Goal: Task Accomplishment & Management: Manage account settings

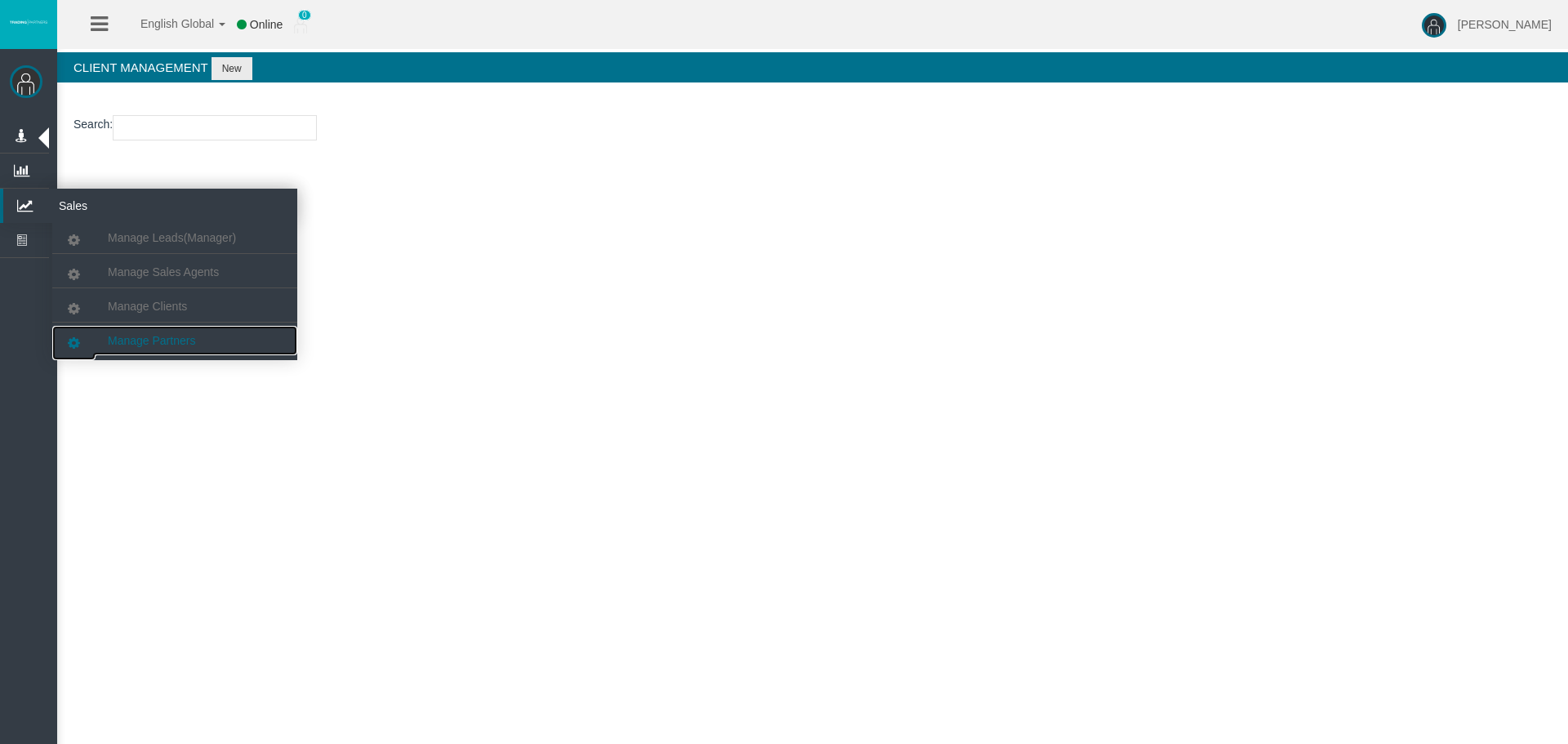
click at [219, 330] on link "Manage Partners" at bounding box center [174, 340] width 245 height 29
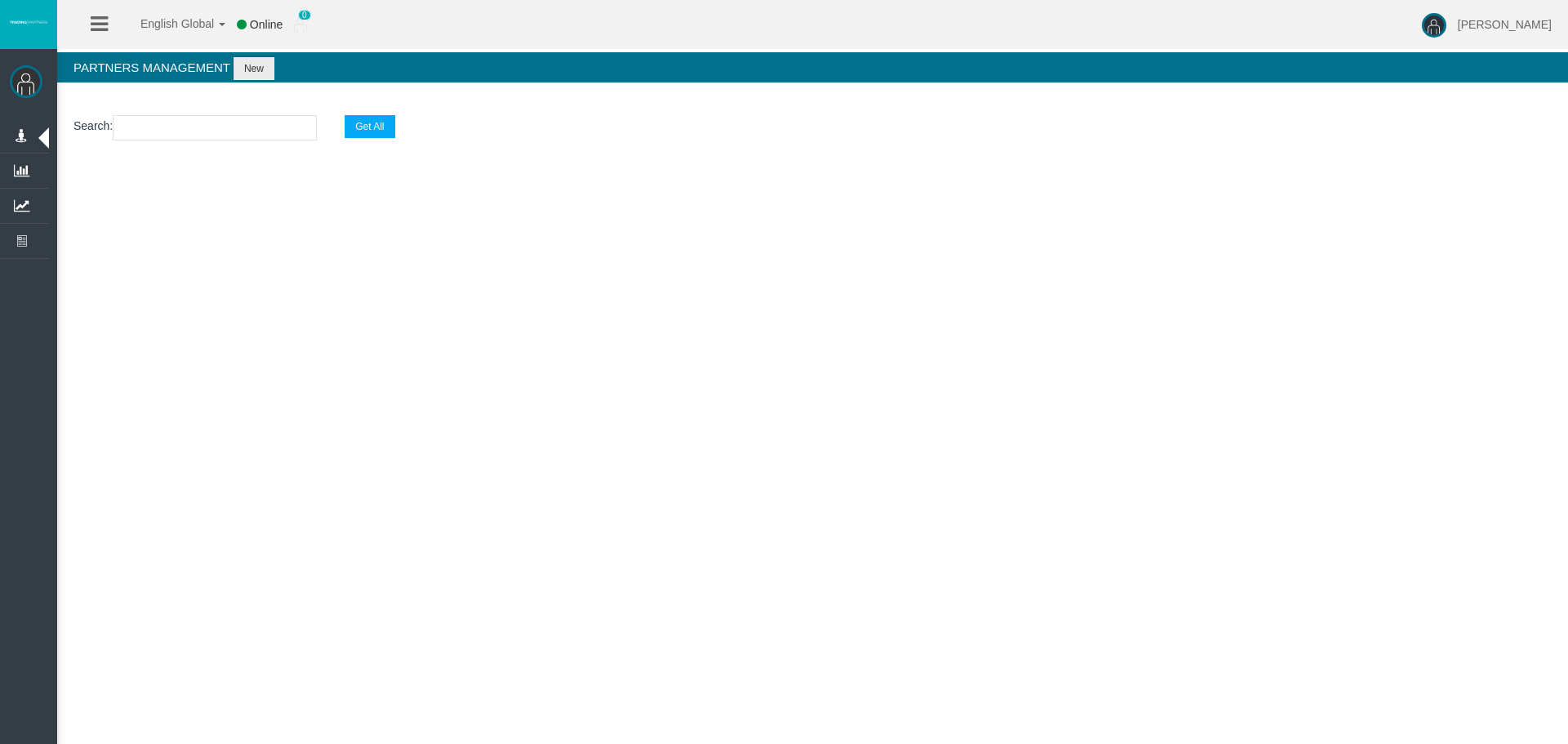
click at [163, 119] on input "text" at bounding box center [215, 128] width 204 height 26
paste input "IB1bzl5"
type input "IB1bzl5"
select select "25"
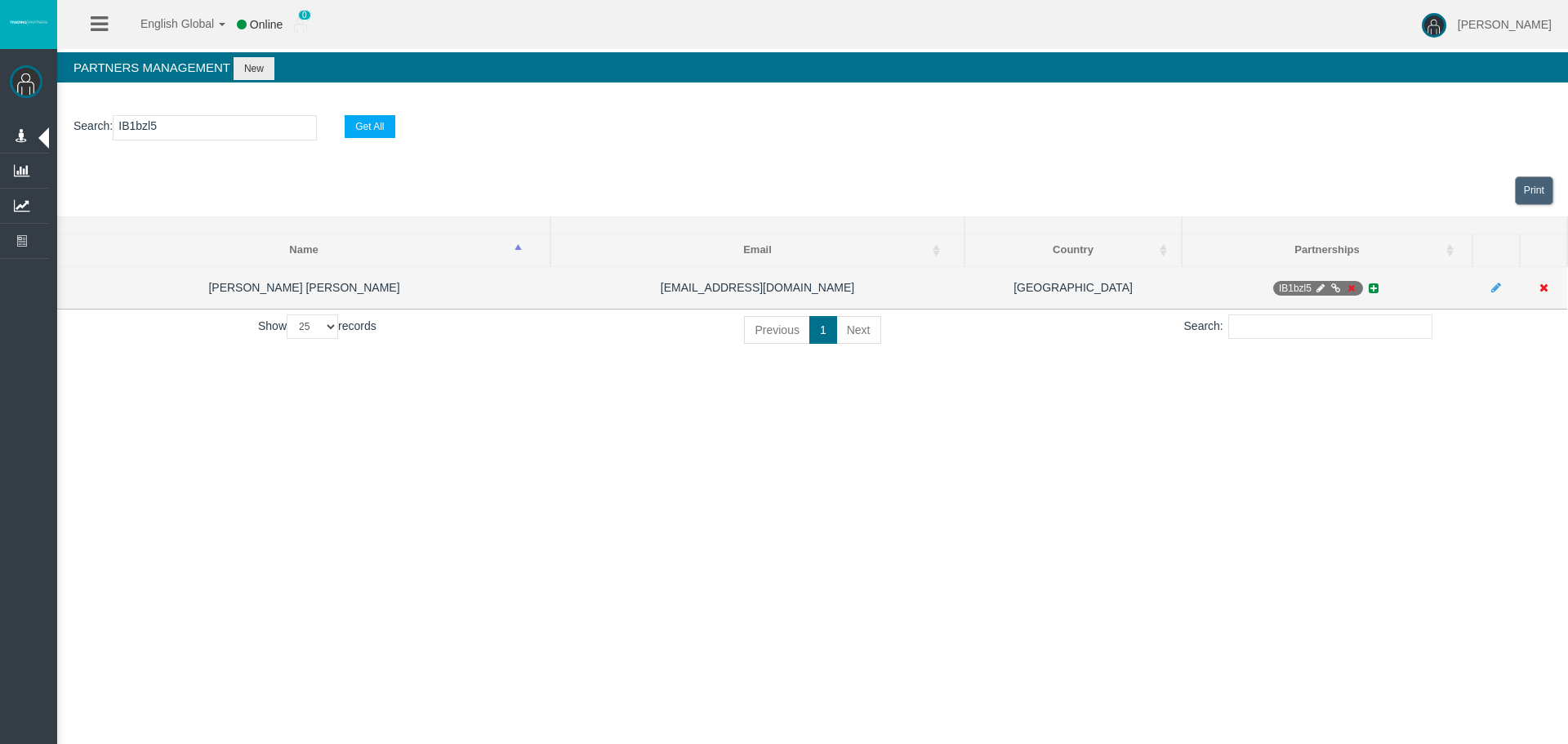
type input "IB1bzl5"
click at [1334, 283] on icon at bounding box center [1335, 288] width 12 height 10
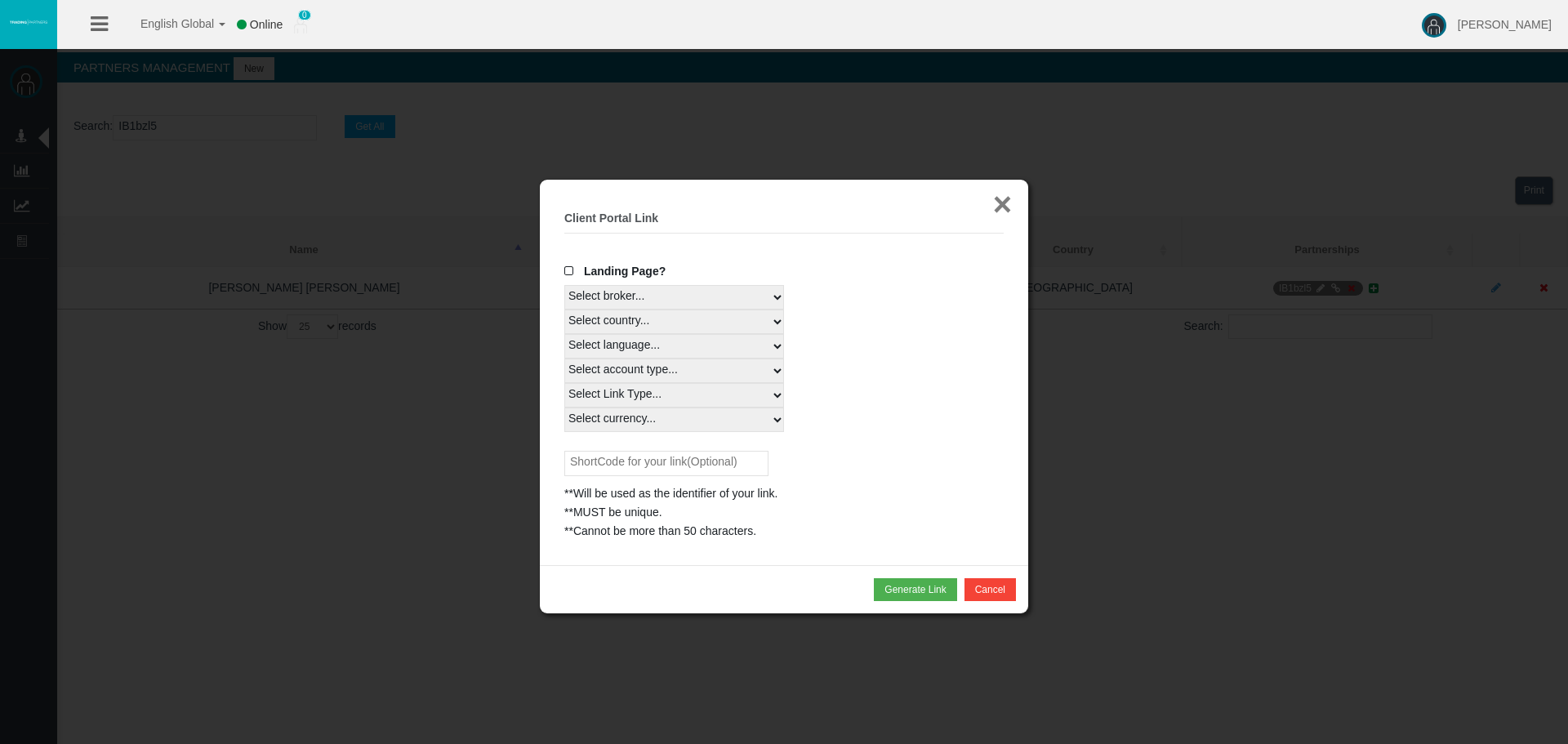
click at [993, 210] on button "×" at bounding box center [1002, 205] width 18 height 33
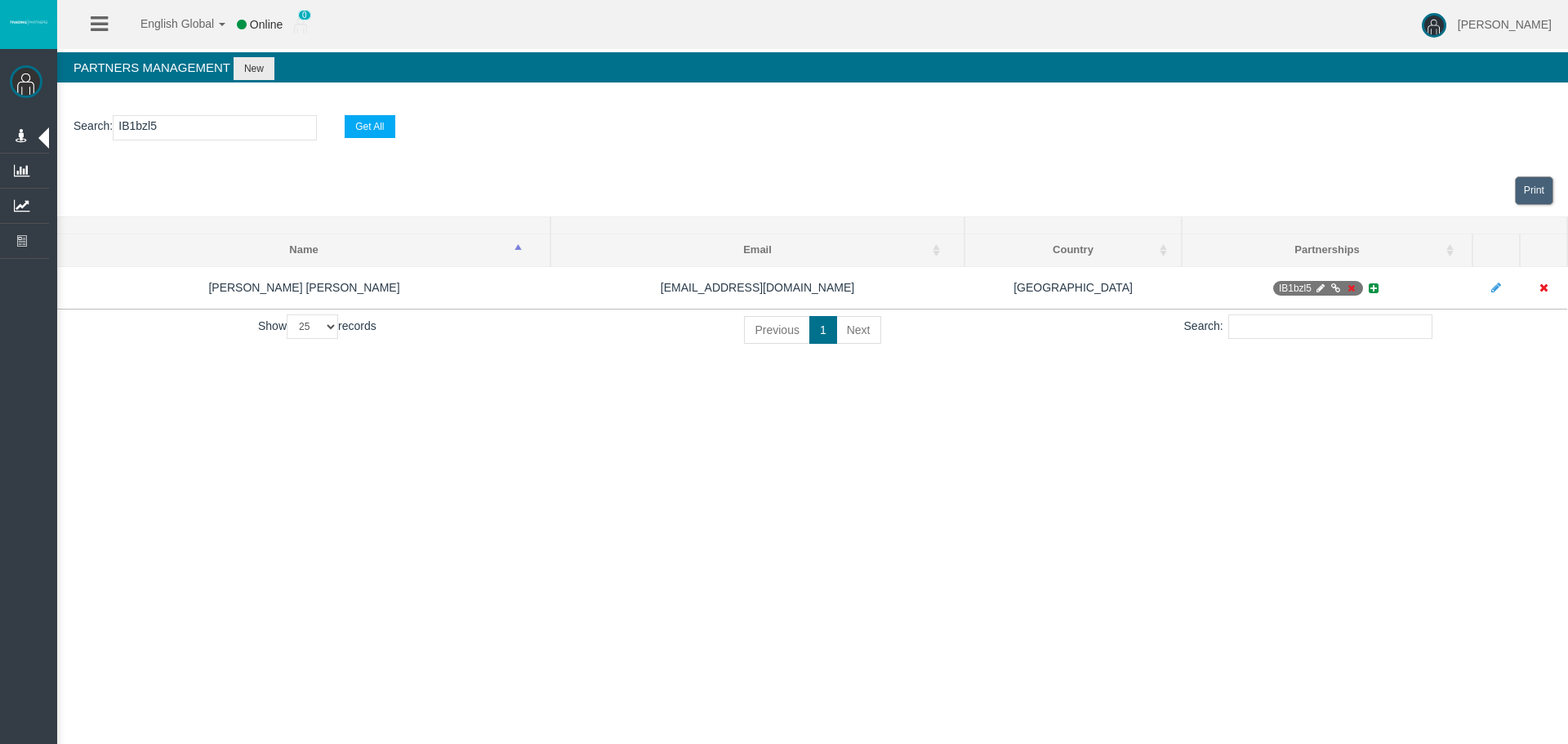
drag, startPoint x: 808, startPoint y: 643, endPoint x: 854, endPoint y: 628, distance: 48.4
click at [854, 628] on div "English Global 简体中文 English Global 日本語 한국어 Online 0 [PERSON_NAME] Help Log Out …" at bounding box center [784, 372] width 1568 height 744
click at [1003, 591] on div "English Global 简体中文 English Global 日本語 한국어 Online 0 [PERSON_NAME] Help Log Out …" at bounding box center [784, 372] width 1568 height 744
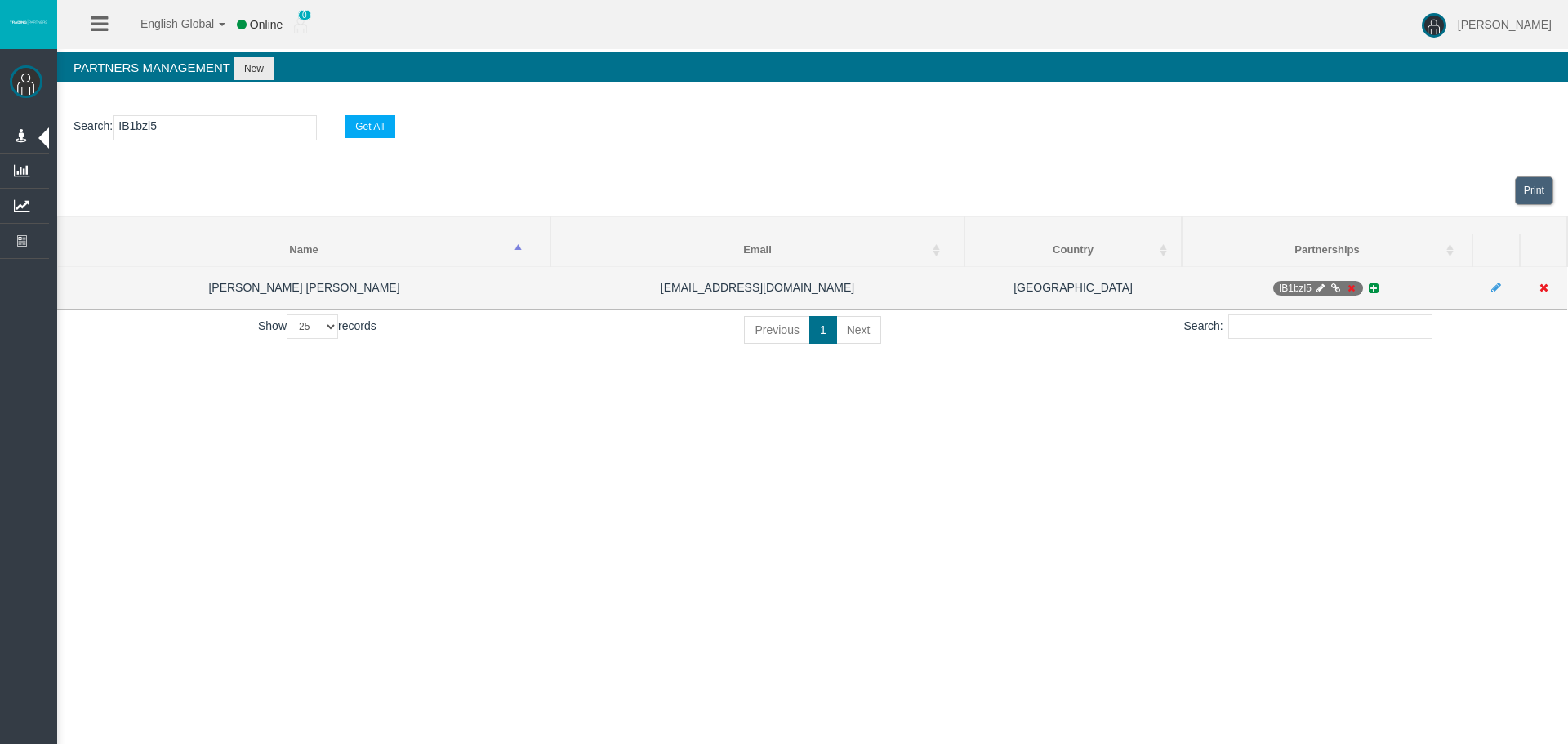
click at [1324, 284] on icon at bounding box center [1319, 288] width 12 height 10
select select "0"
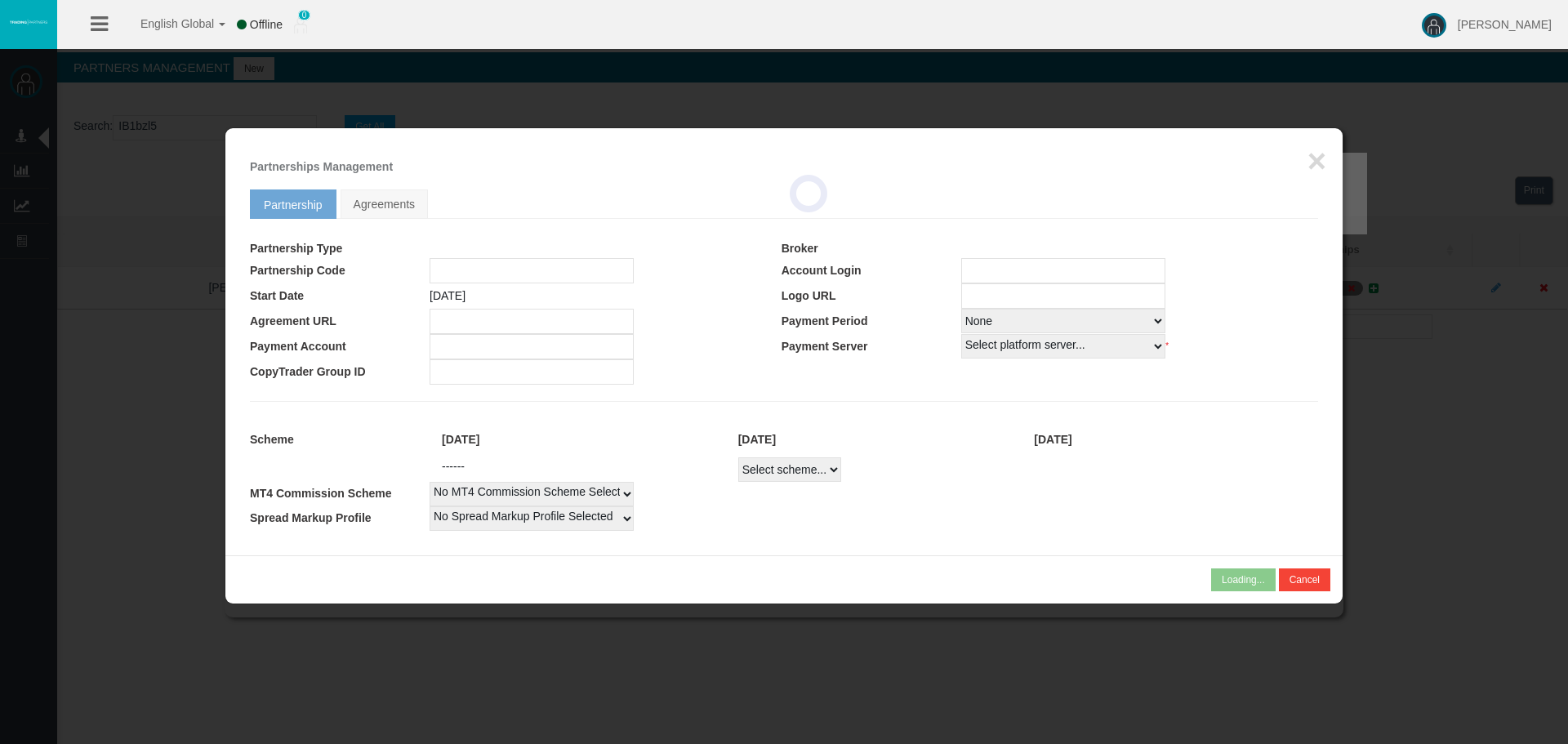
type input "IB1bzl5"
type input "19268409"
select select "1"
type input "19268409"
select select "1"
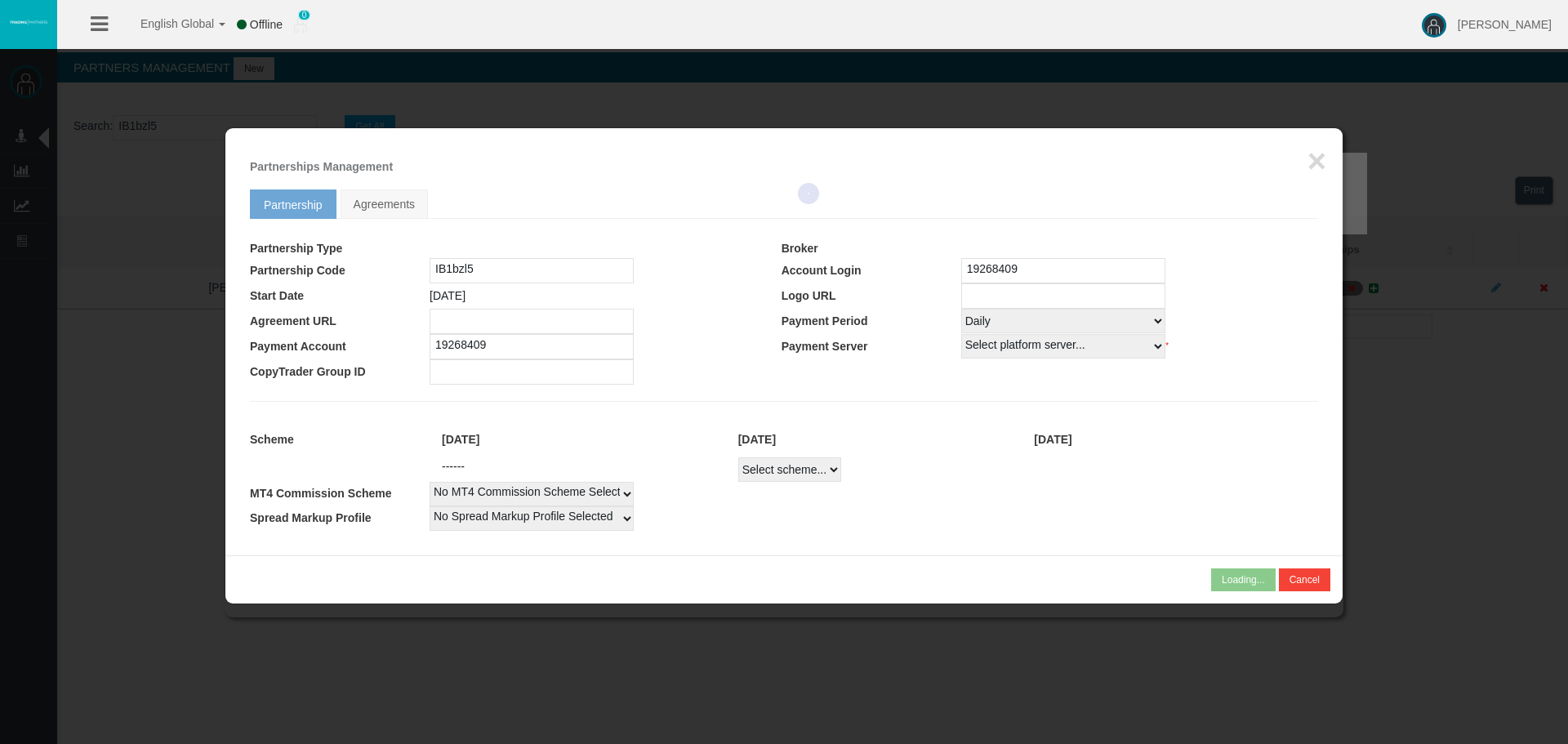
select select
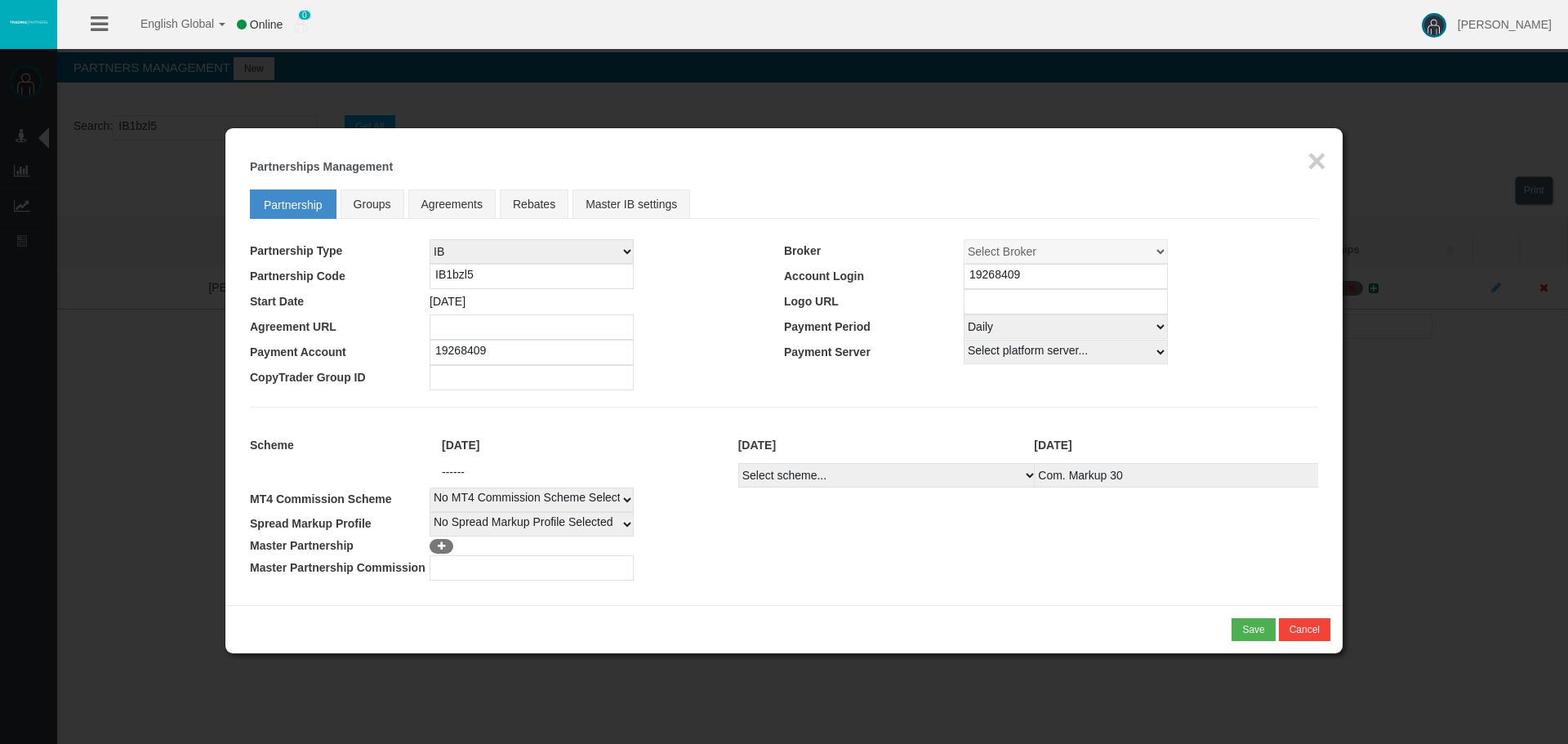
click at [866, 655] on div "Loading... × Partnerships Management Partnership Groups Agreements Rebates Mast…" at bounding box center [1063, 526] width 560 height 306
drag, startPoint x: 1273, startPoint y: 614, endPoint x: 1302, endPoint y: 621, distance: 29.8
click at [1294, 615] on div "* You cannot combine MLM type of partnership with NSR type of scheme! Save Canc…" at bounding box center [784, 628] width 1117 height 49
click at [1302, 621] on button "Cancel" at bounding box center [1305, 629] width 51 height 23
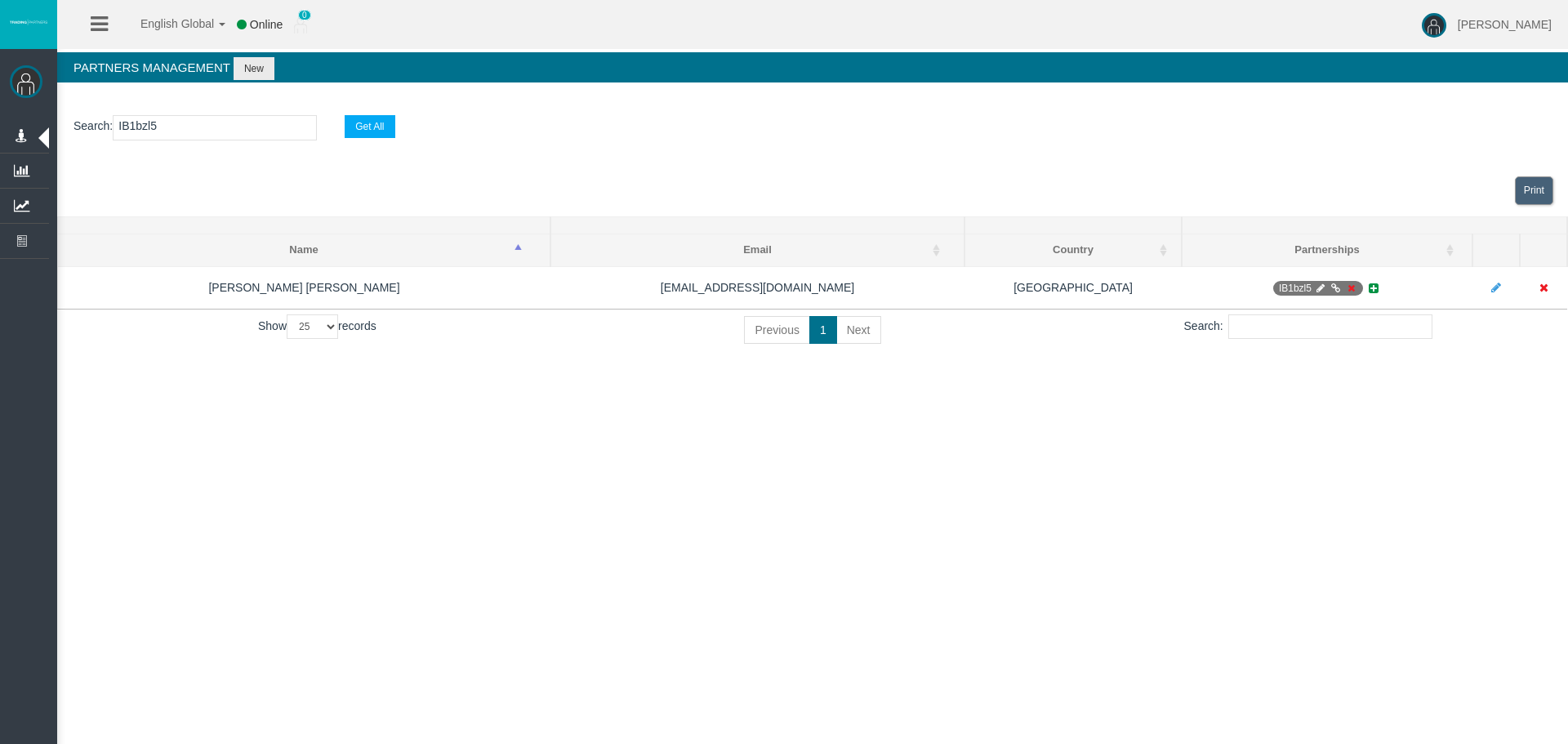
click at [238, 139] on input "IB1bzl5" at bounding box center [215, 128] width 204 height 26
click at [237, 137] on input "IB1bzl5" at bounding box center [215, 128] width 204 height 26
paste input "szjb8"
type input "IBszjb8"
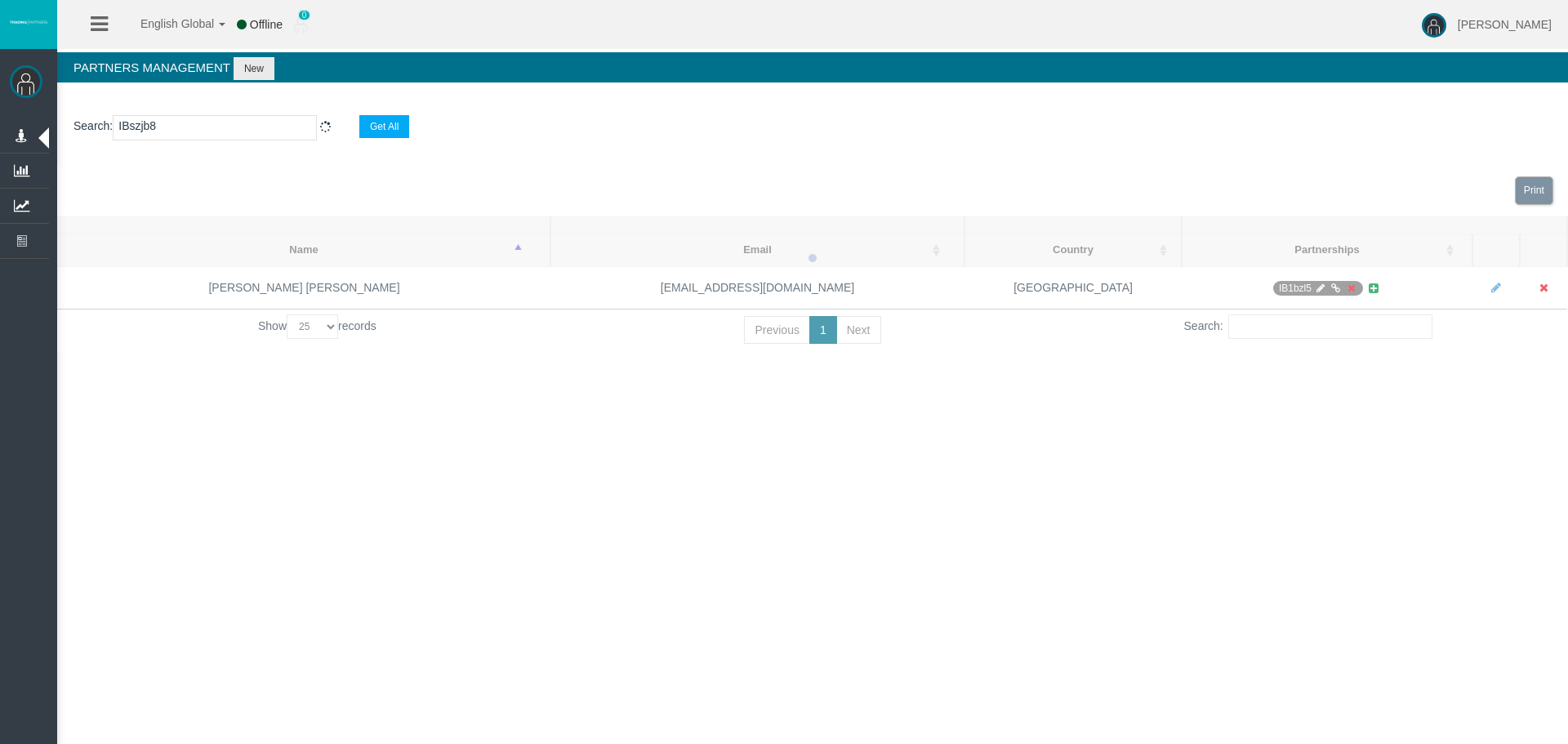
select select "25"
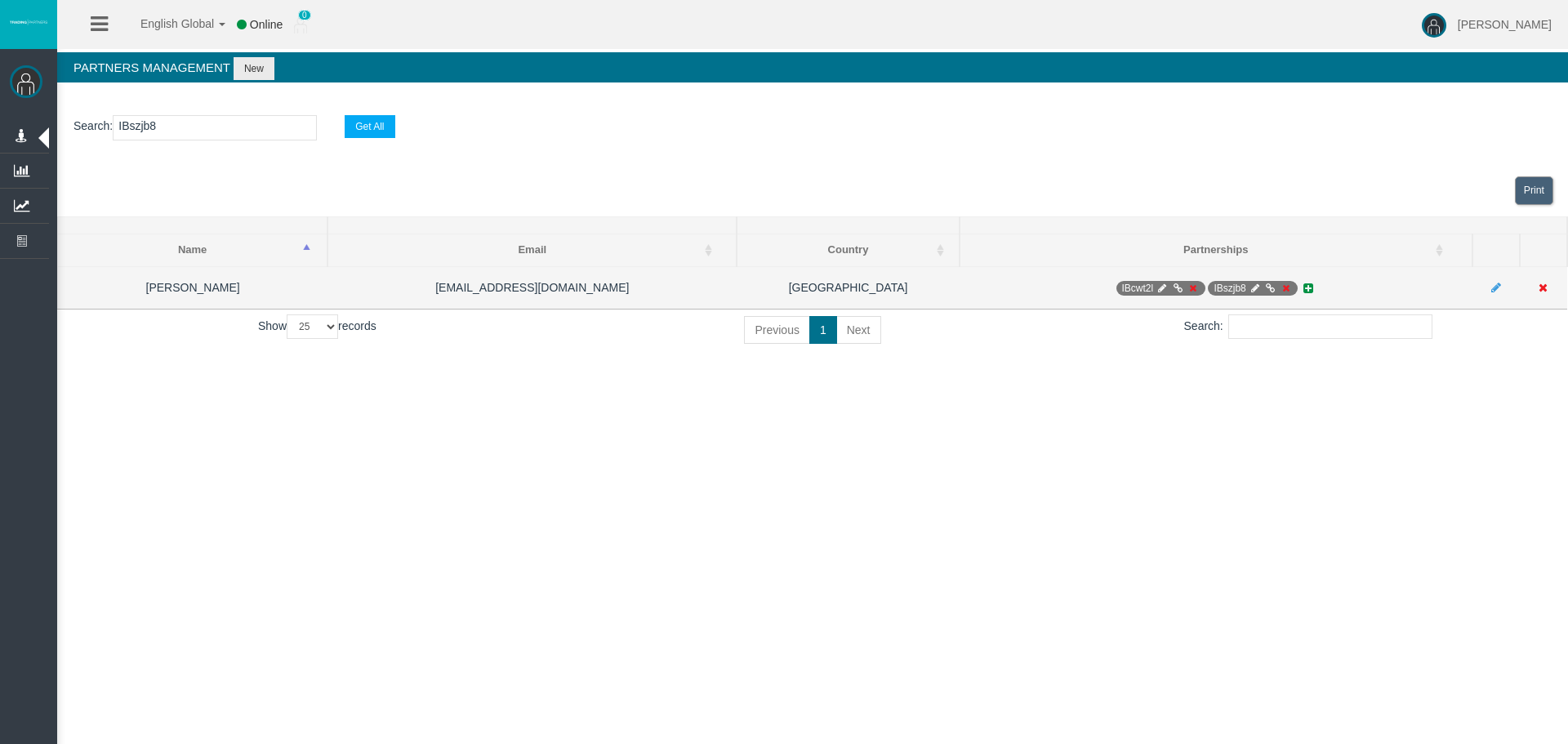
click at [1272, 293] on icon at bounding box center [1270, 288] width 12 height 10
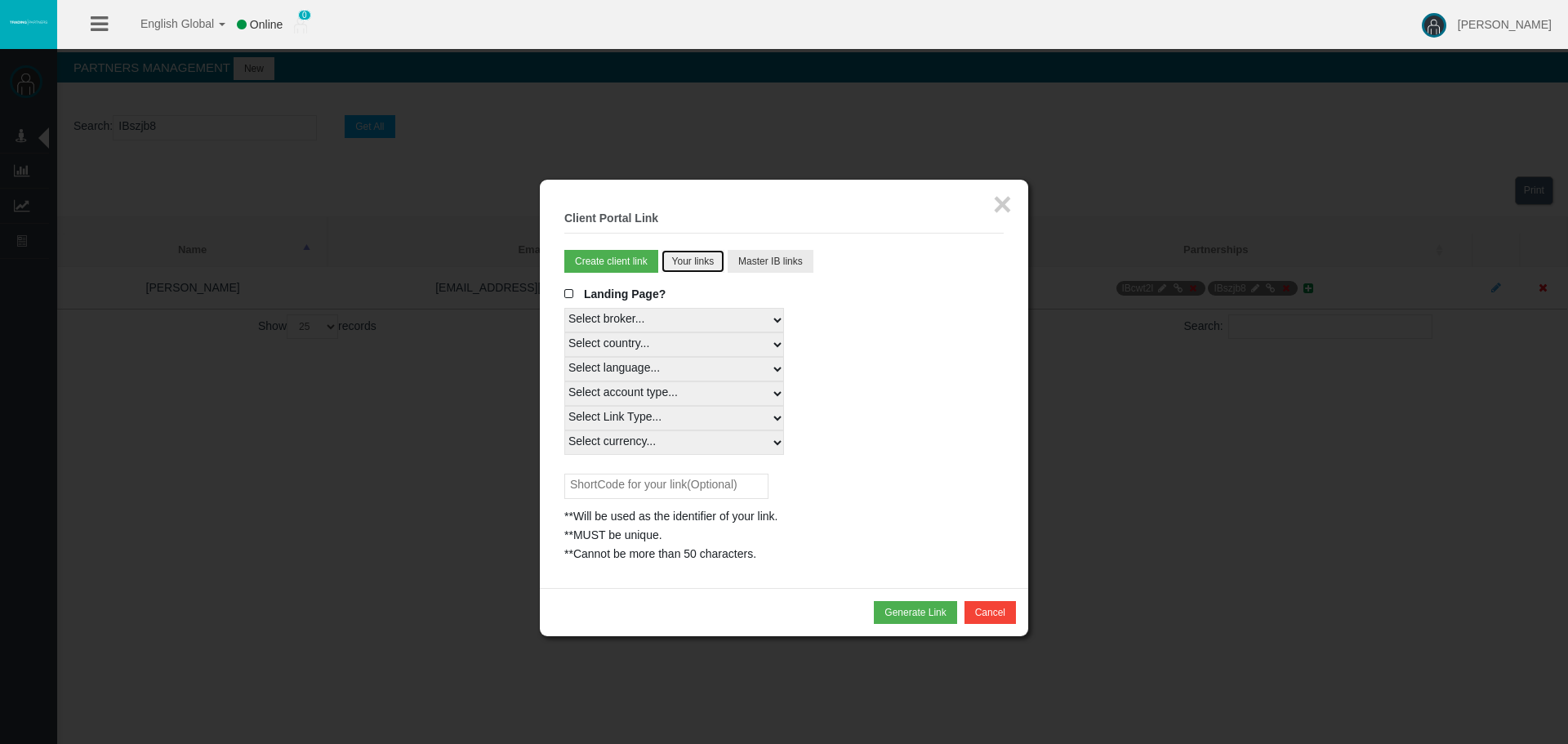
click at [693, 269] on button "Your links" at bounding box center [693, 261] width 63 height 23
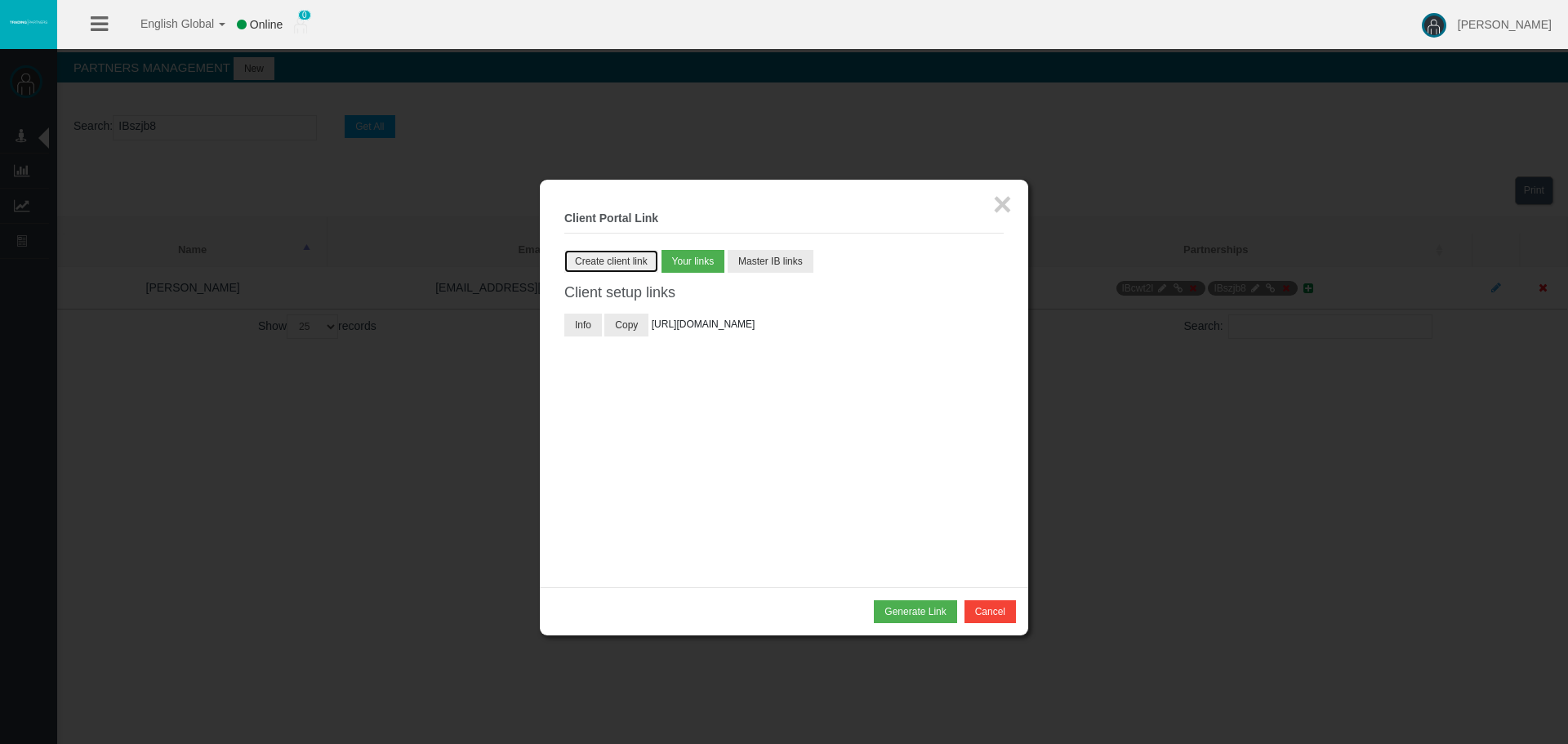
click at [617, 250] on button "Create client link" at bounding box center [611, 261] width 94 height 23
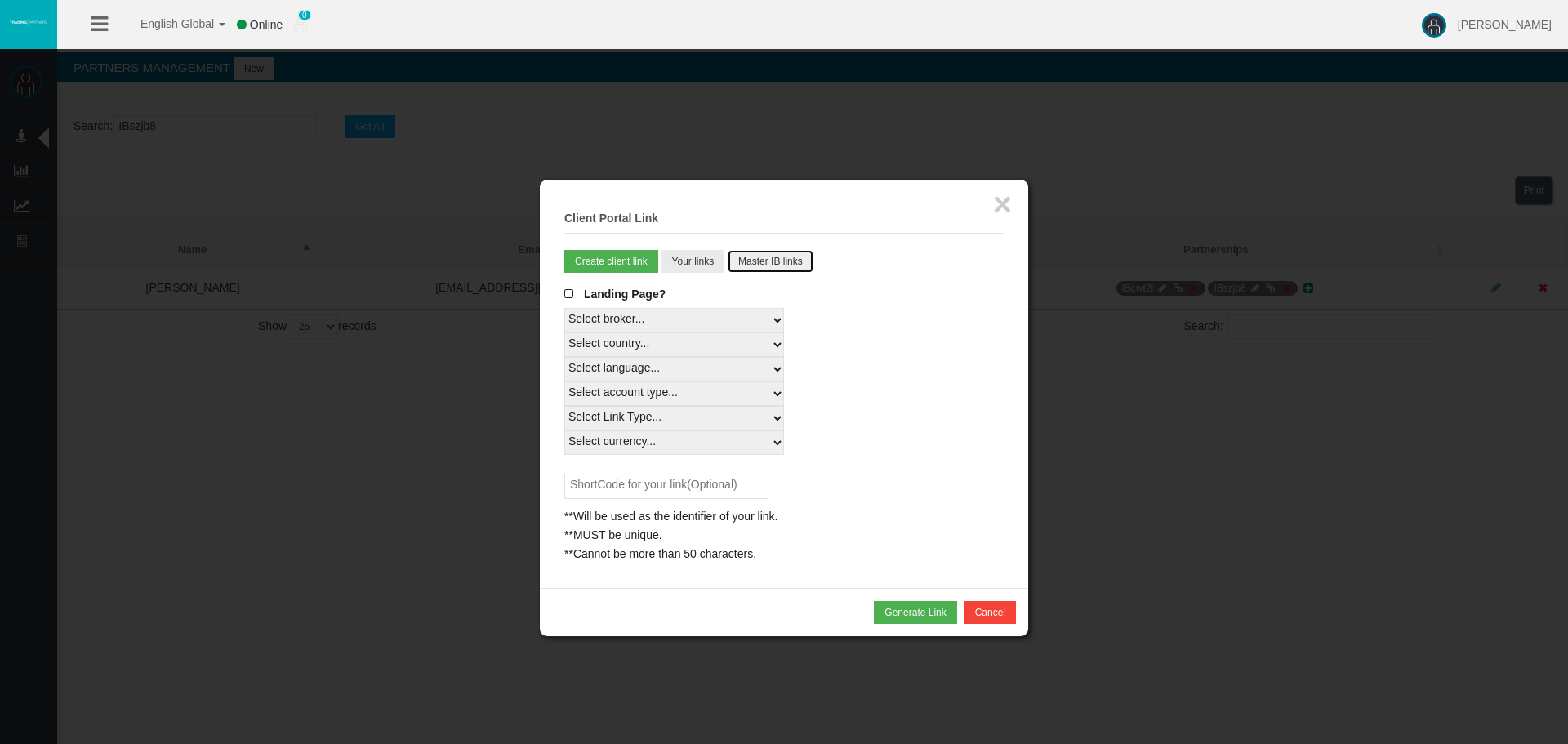
click at [789, 253] on button "Master IB links" at bounding box center [770, 261] width 85 height 23
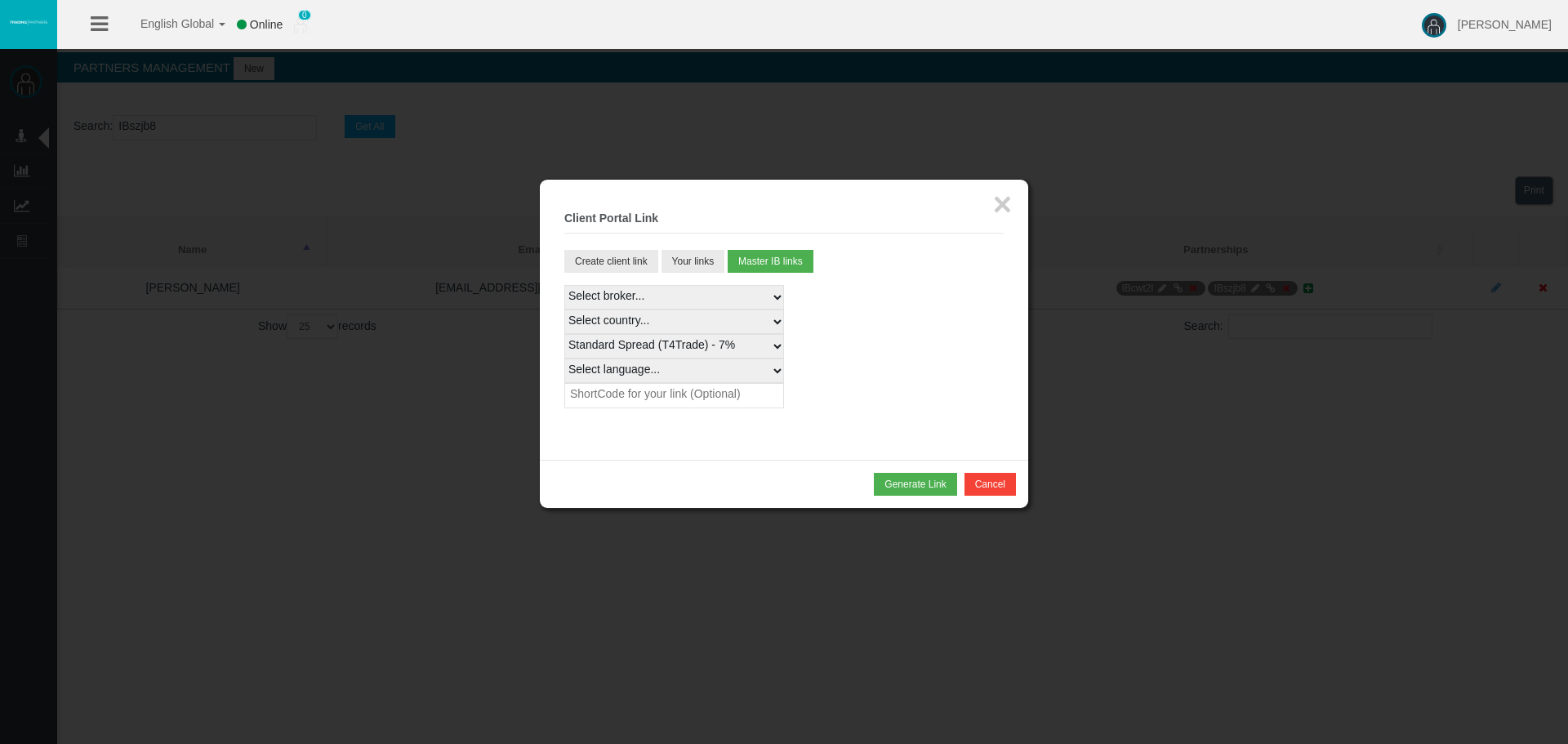
drag, startPoint x: 597, startPoint y: 643, endPoint x: 483, endPoint y: 629, distance: 114.9
click at [597, 643] on div at bounding box center [784, 372] width 1568 height 744
click at [887, 361] on div "Select broker... T4Trade Select country... Rest of the World Standard Spread (T…" at bounding box center [784, 347] width 439 height 123
click at [872, 350] on div "Select broker... T4Trade Select country... Rest of the World Standard Spread (T…" at bounding box center [784, 347] width 439 height 123
click at [830, 322] on div "Select broker... T4Trade Select country... Rest of the World Standard Spread (T…" at bounding box center [784, 347] width 439 height 123
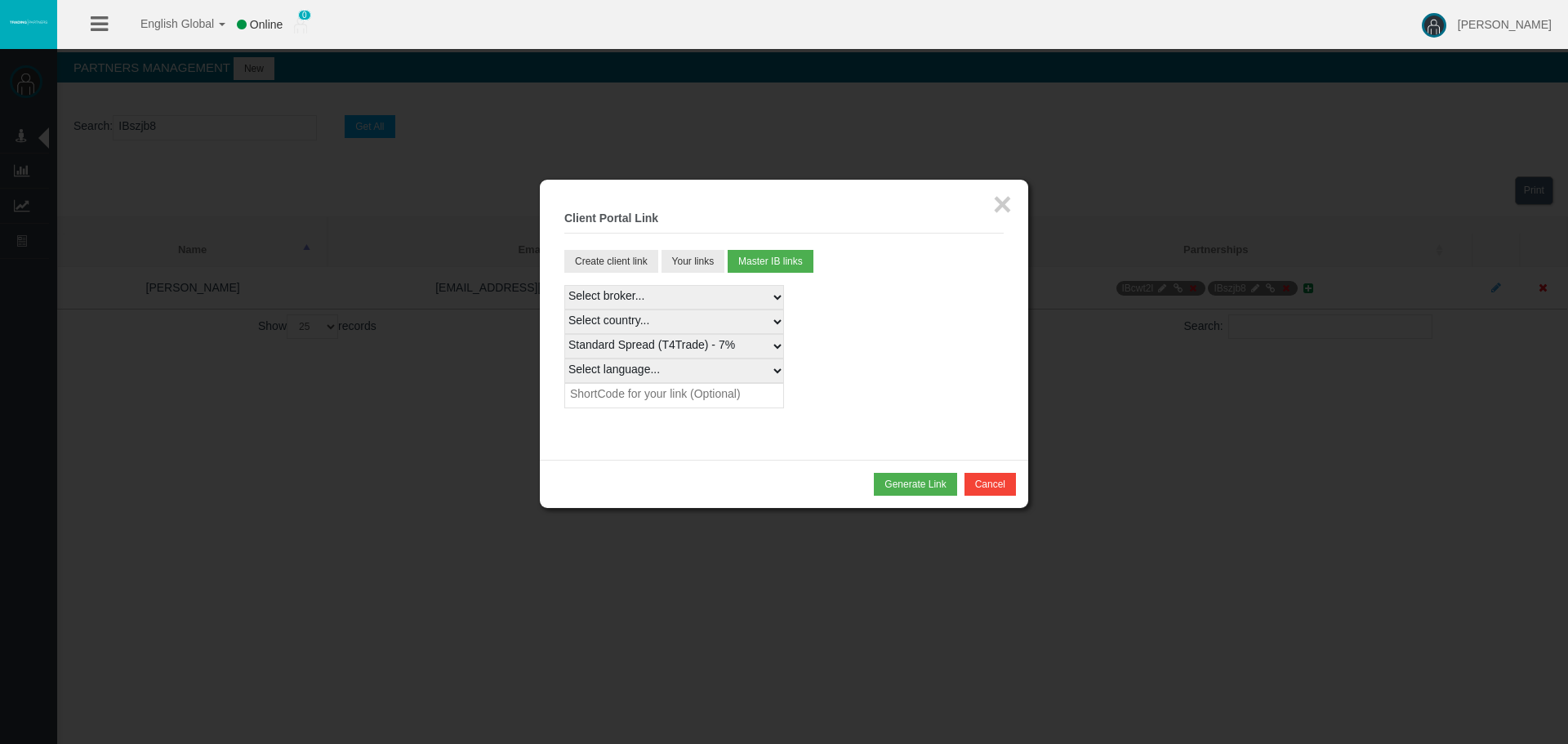
click at [832, 324] on div "Select broker... T4Trade Select country... Rest of the World Standard Spread (T…" at bounding box center [784, 347] width 439 height 123
click at [961, 330] on div "Select broker... T4Trade Select country... Rest of the World Standard Spread (T…" at bounding box center [784, 347] width 439 height 123
click at [878, 325] on div "Select broker... T4Trade Select country... Rest of the World Standard Spread (T…" at bounding box center [784, 347] width 439 height 123
click at [962, 341] on div "Select broker... T4Trade Select country... Rest of the World Standard Spread (T…" at bounding box center [784, 347] width 439 height 123
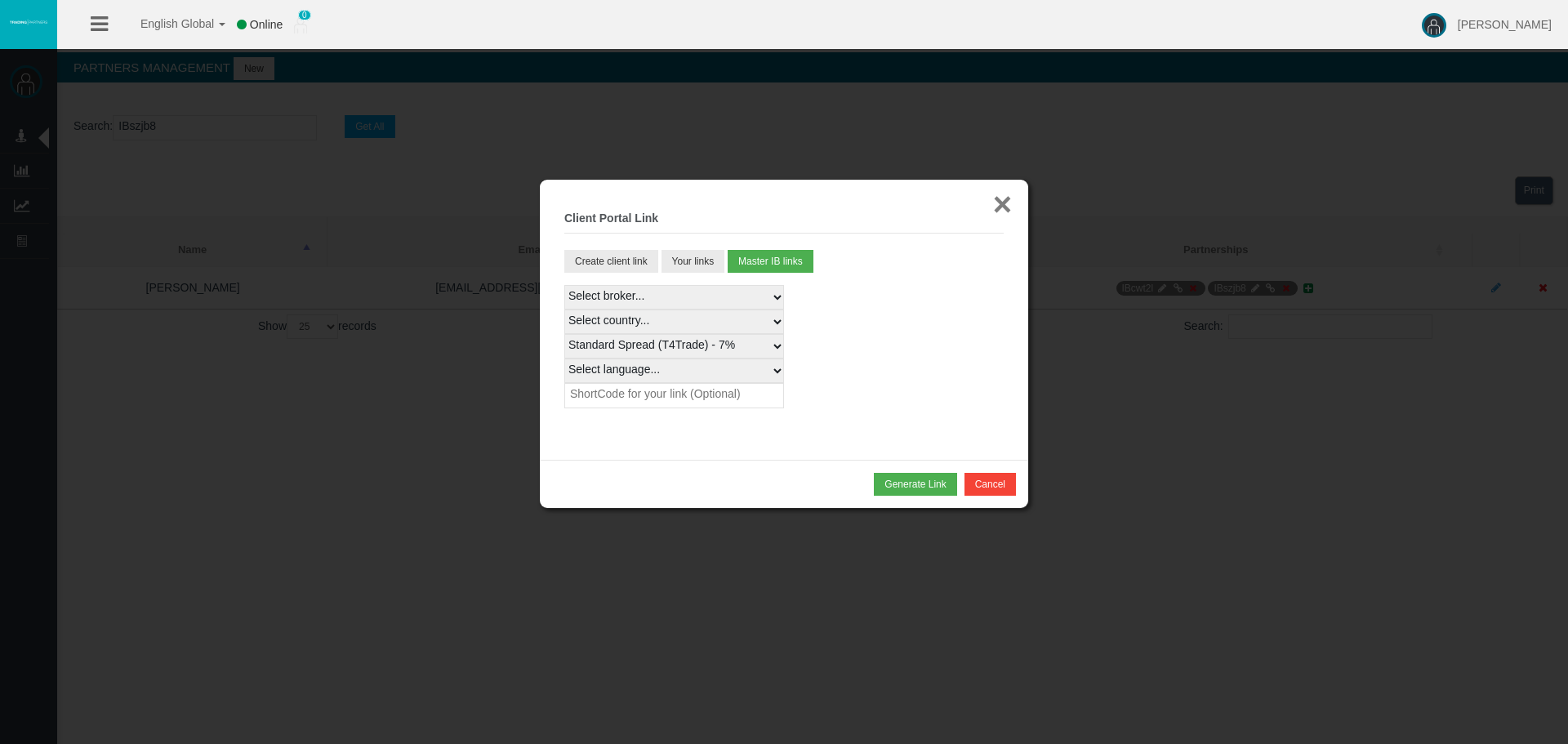
click at [997, 204] on button "×" at bounding box center [1002, 205] width 18 height 33
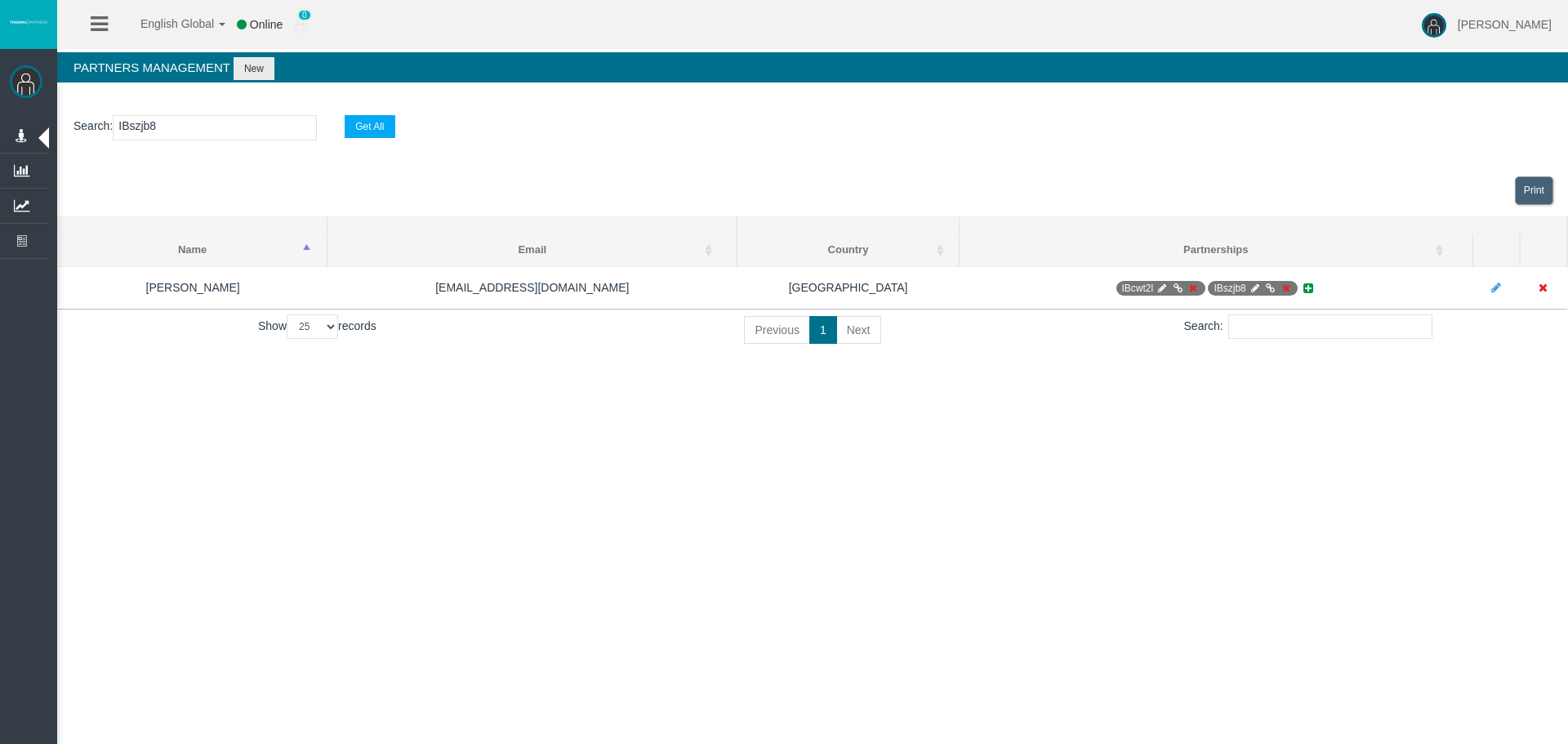
click at [206, 116] on input "IBszjb8" at bounding box center [215, 128] width 204 height 26
paste input "cwt2l"
type input "IBcwt2l"
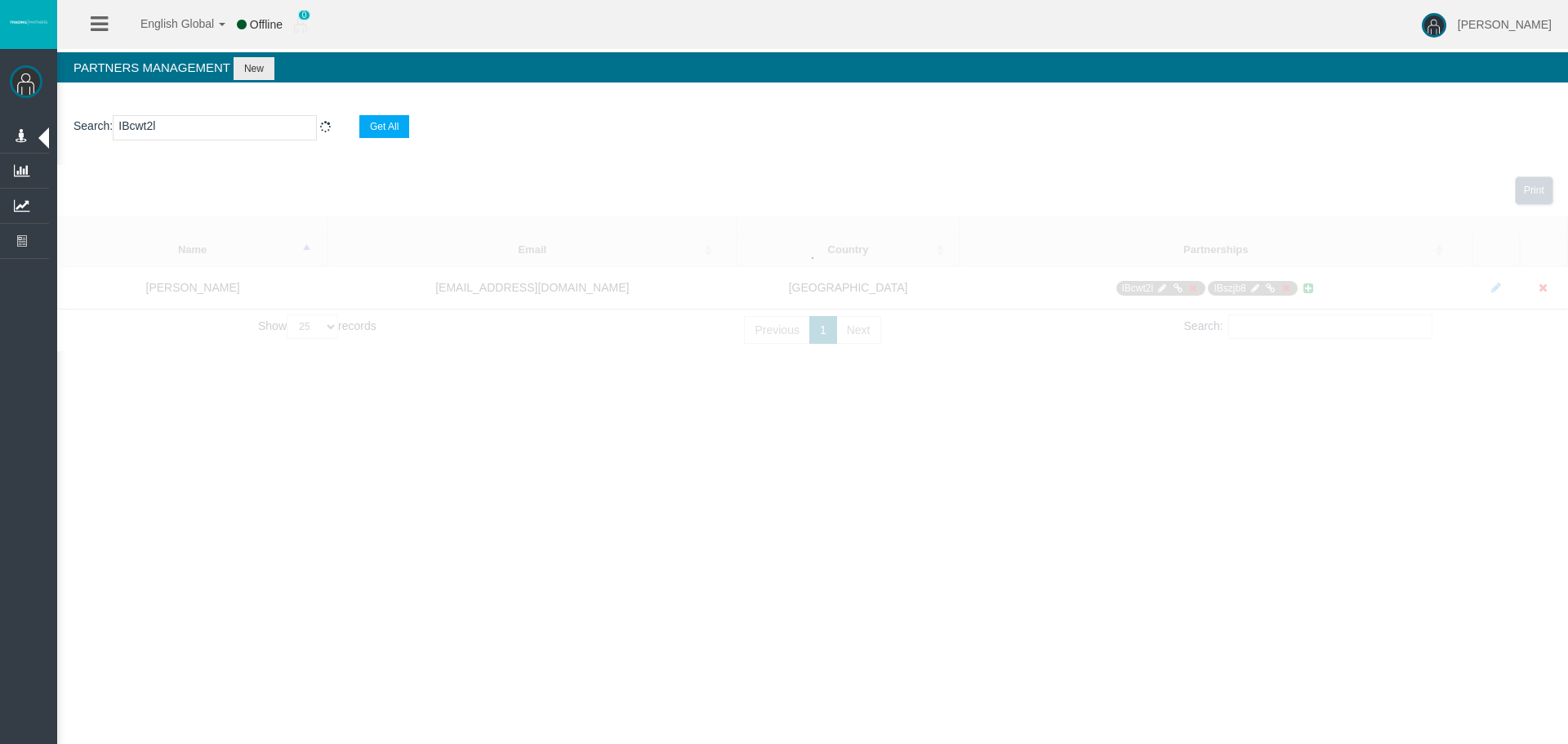
select select "25"
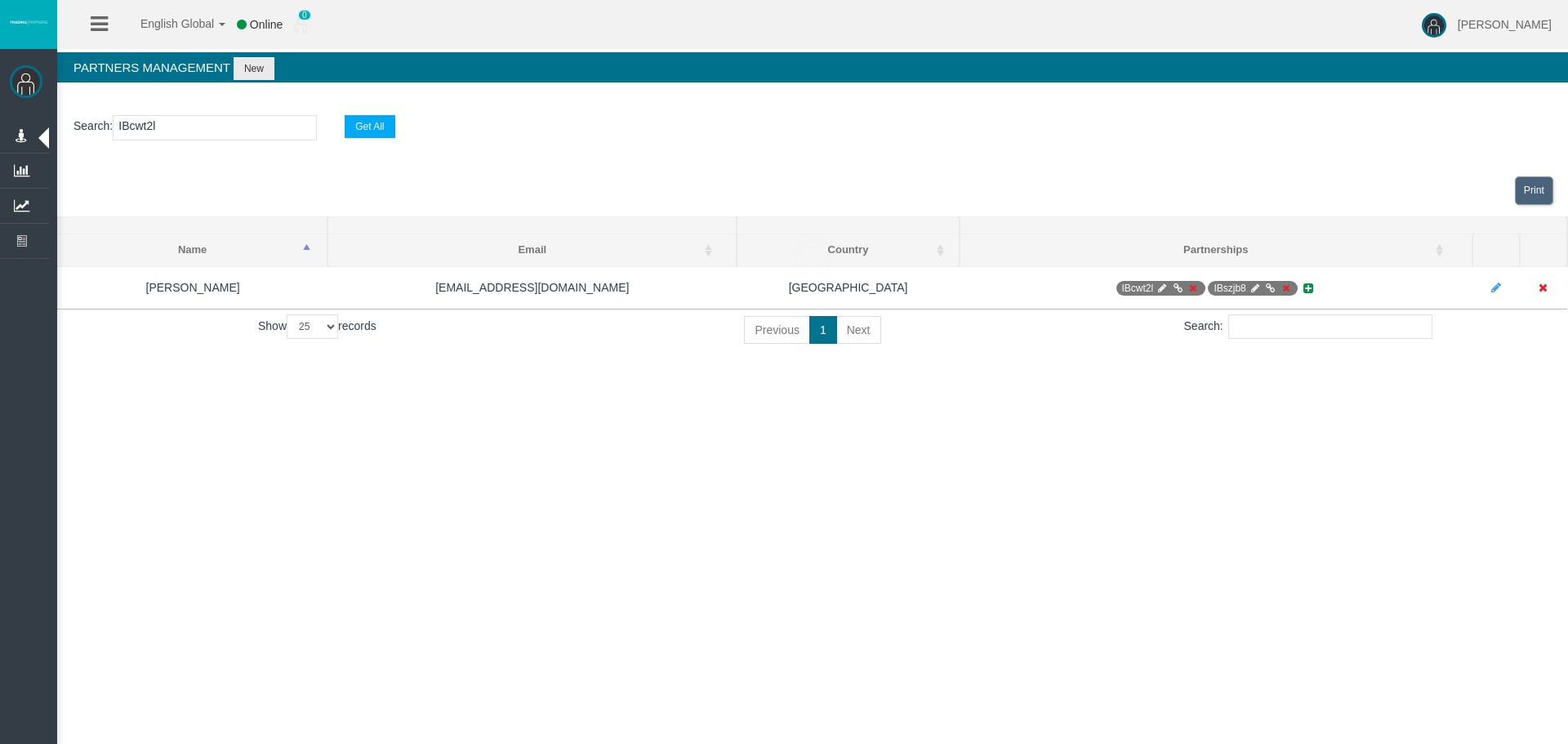
type input "IBcwt2l"
drag, startPoint x: 1256, startPoint y: 286, endPoint x: 1216, endPoint y: 329, distance: 58.7
click at [1224, 337] on div "Print Name Email Country Name Email Country Partnerships [PERSON_NAME] [EMAIL_A…" at bounding box center [812, 258] width 1510 height 186
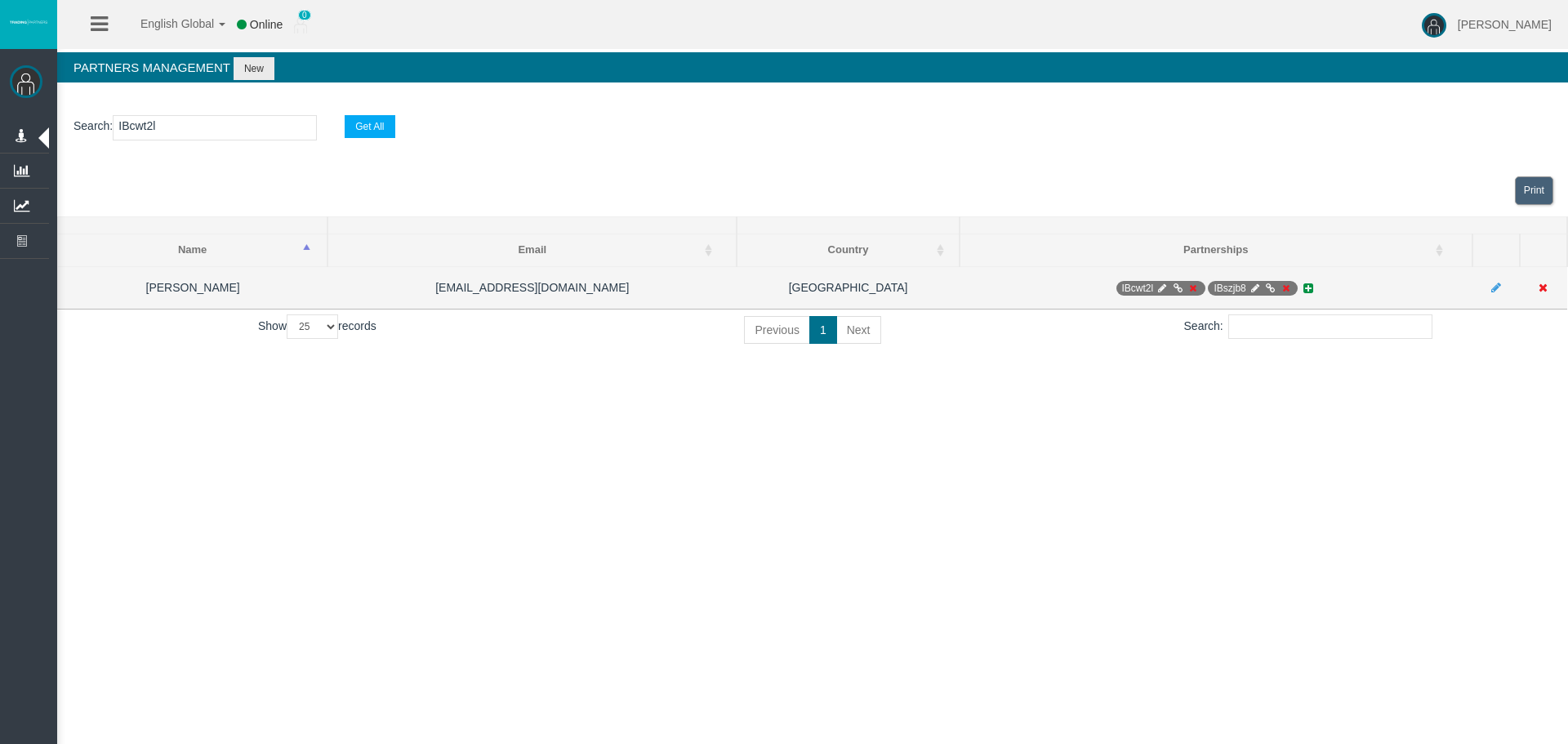
click at [1166, 285] on icon at bounding box center [1162, 288] width 12 height 10
select select "0"
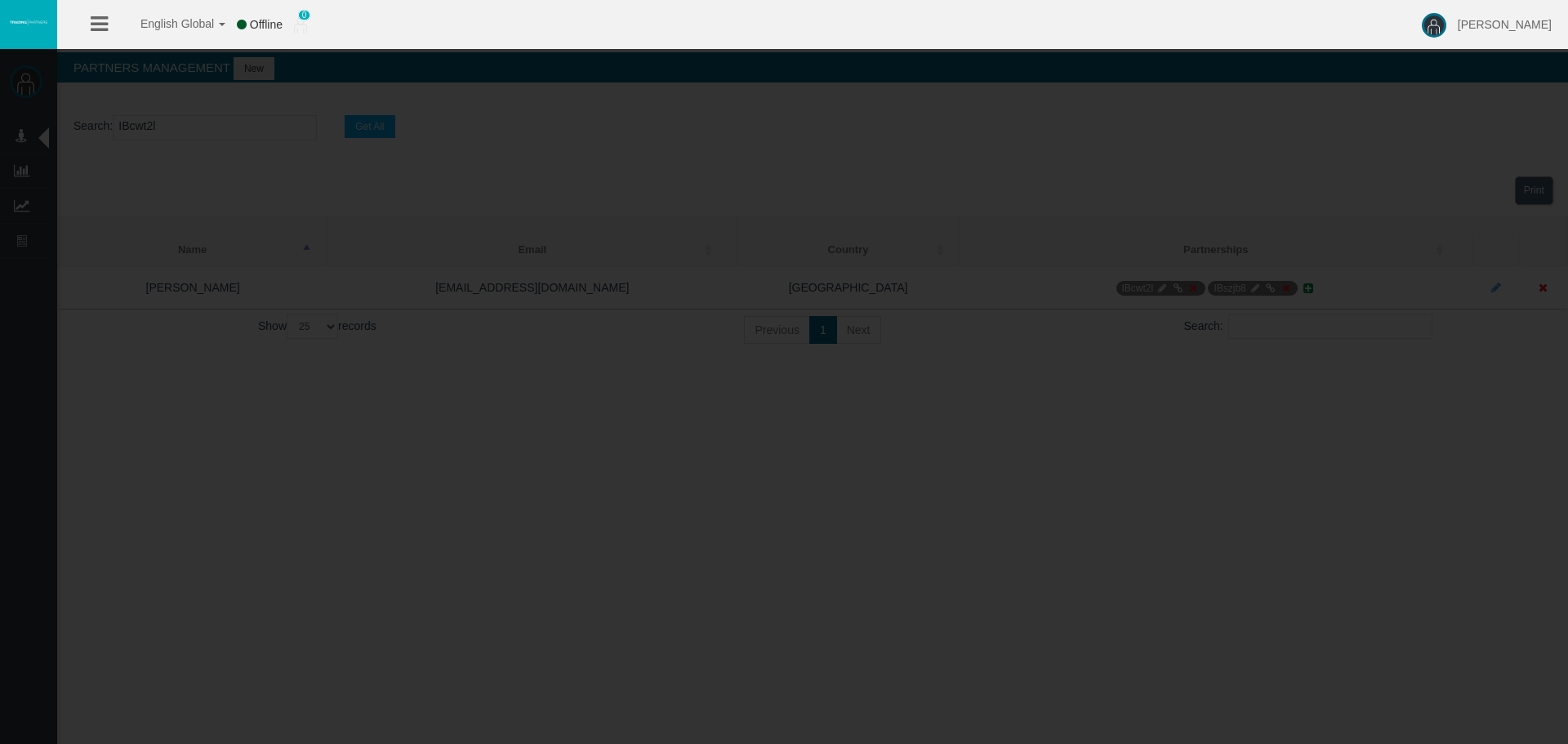
type input "IBcwt2l"
type input "19268420"
select select "1"
type input "19268420"
select select "1"
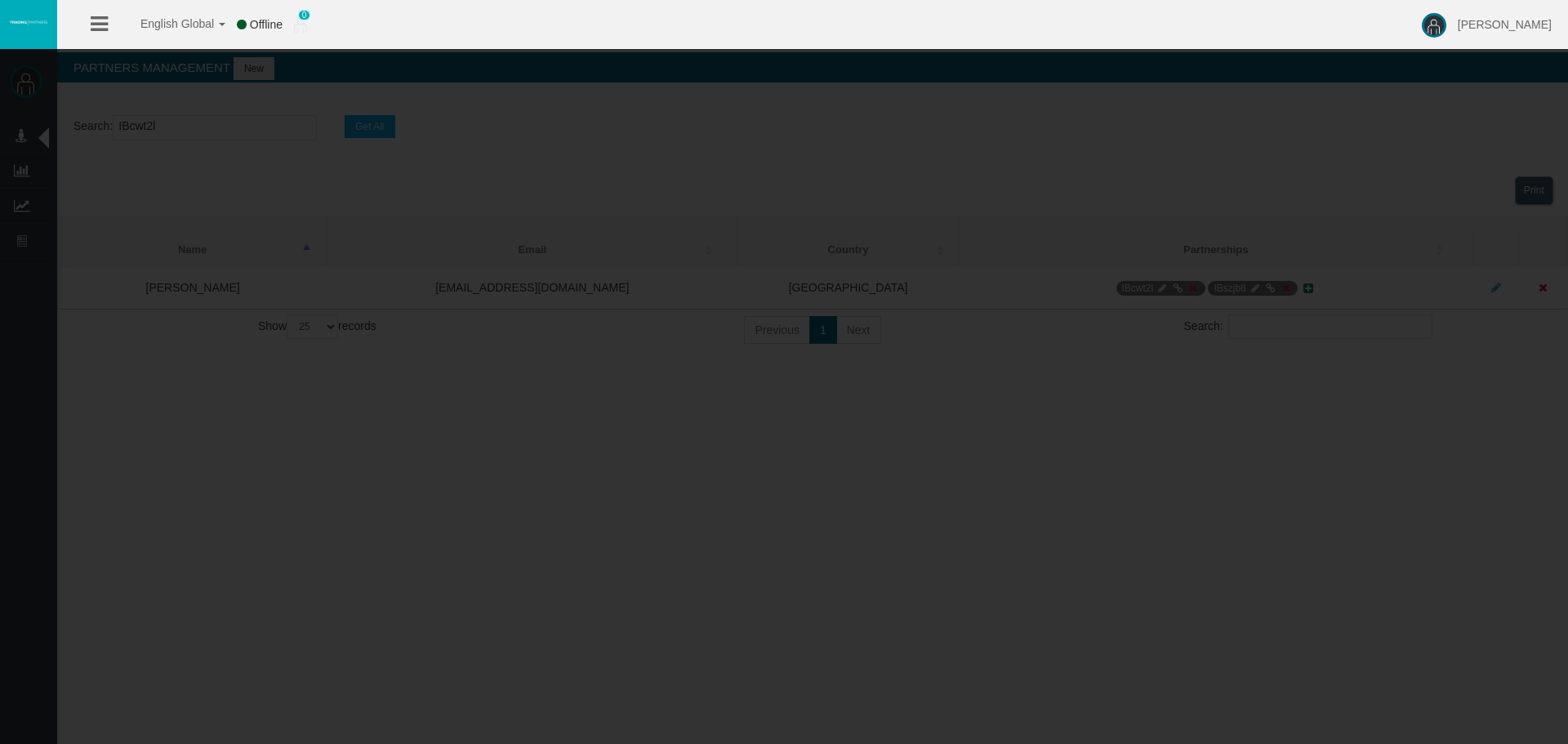
select select
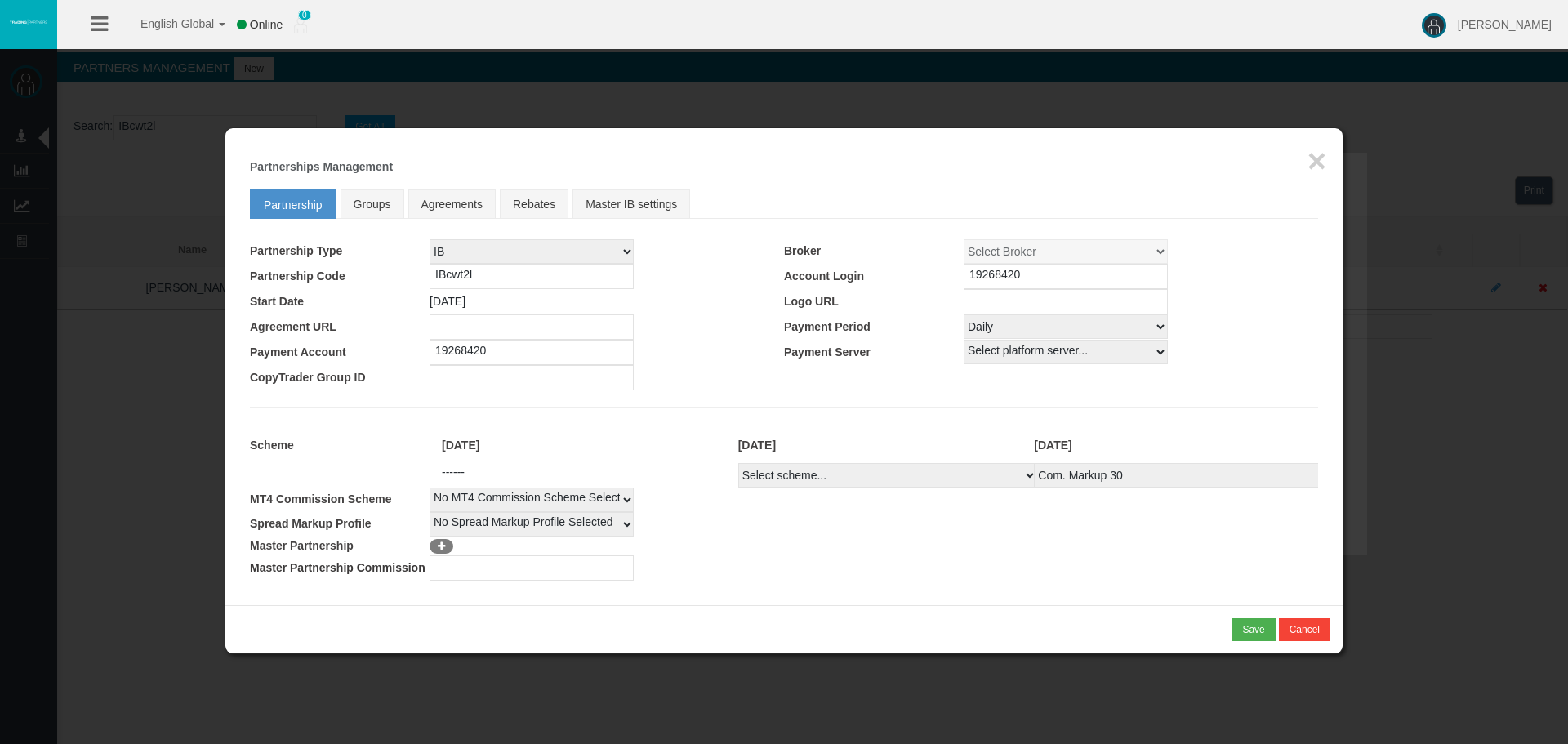
click at [991, 271] on div "Loading... × Partnerships Management Partnership Groups Agreements Rebates Mast…" at bounding box center [784, 367] width 1117 height 477
click at [991, 271] on input "19268420" at bounding box center [1065, 276] width 204 height 26
click at [1309, 158] on button "×" at bounding box center [1317, 161] width 18 height 33
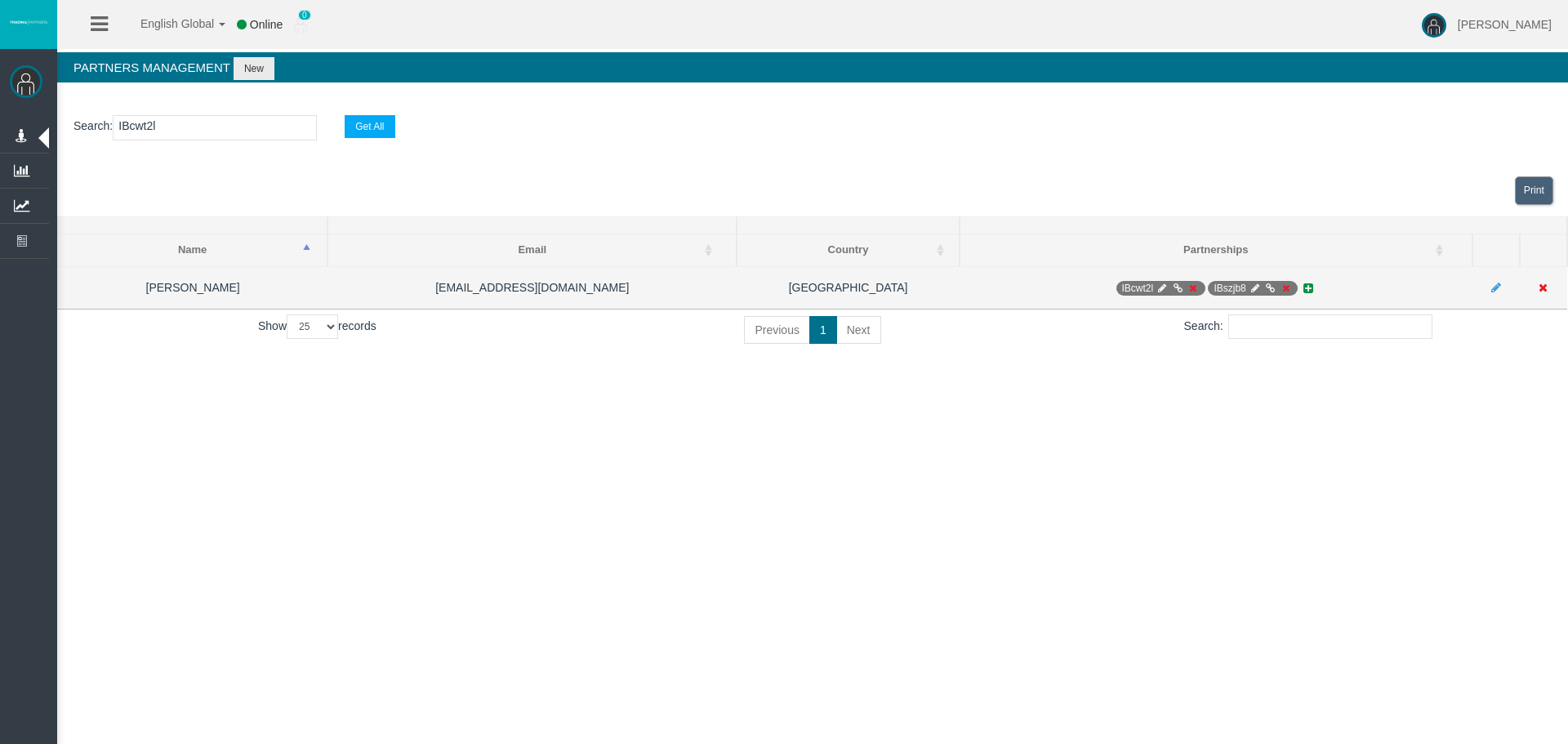
click at [1254, 289] on icon at bounding box center [1254, 288] width 12 height 10
select select "0"
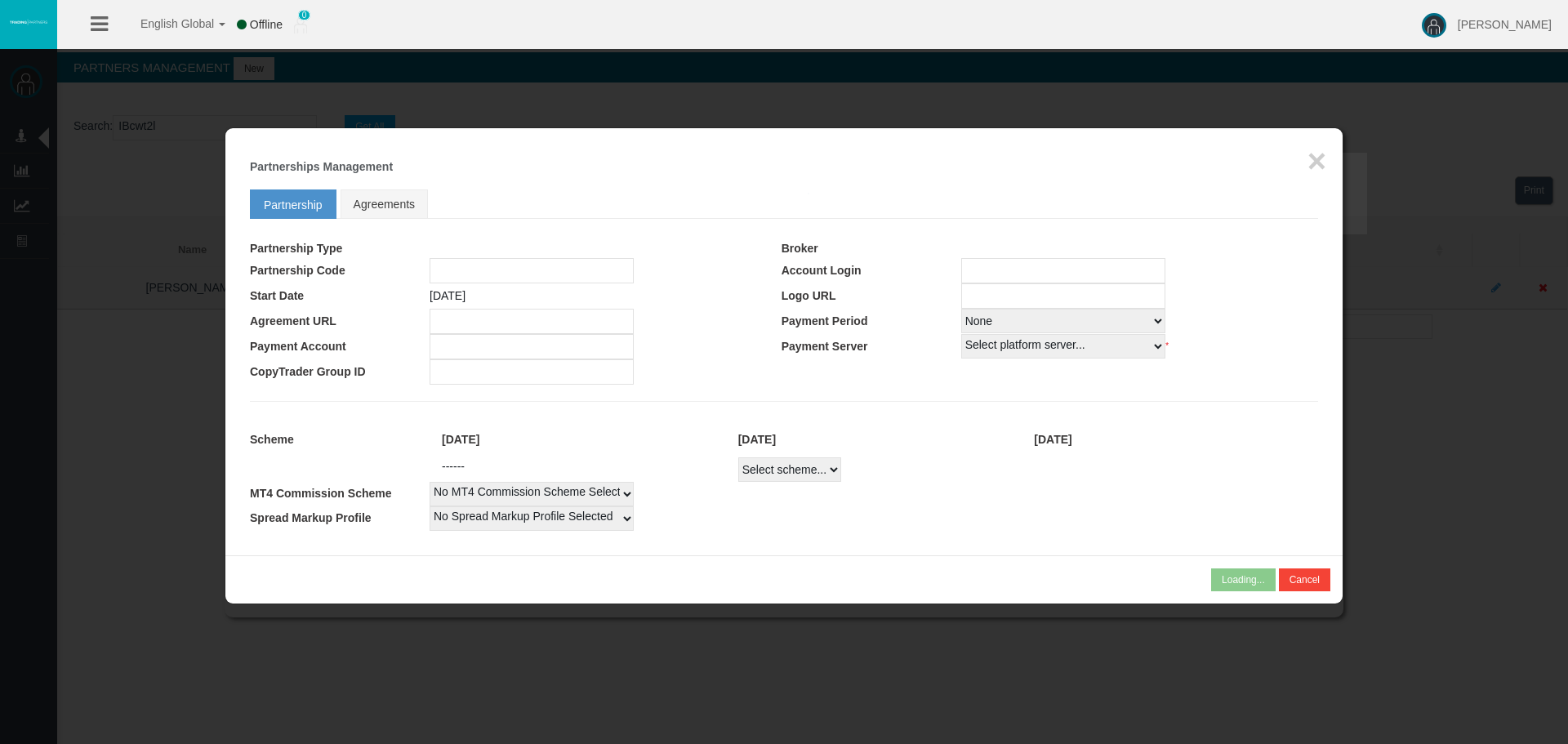
type input "IBszjb8"
type input "19268448"
select select "1"
type input "19268448"
select select "1"
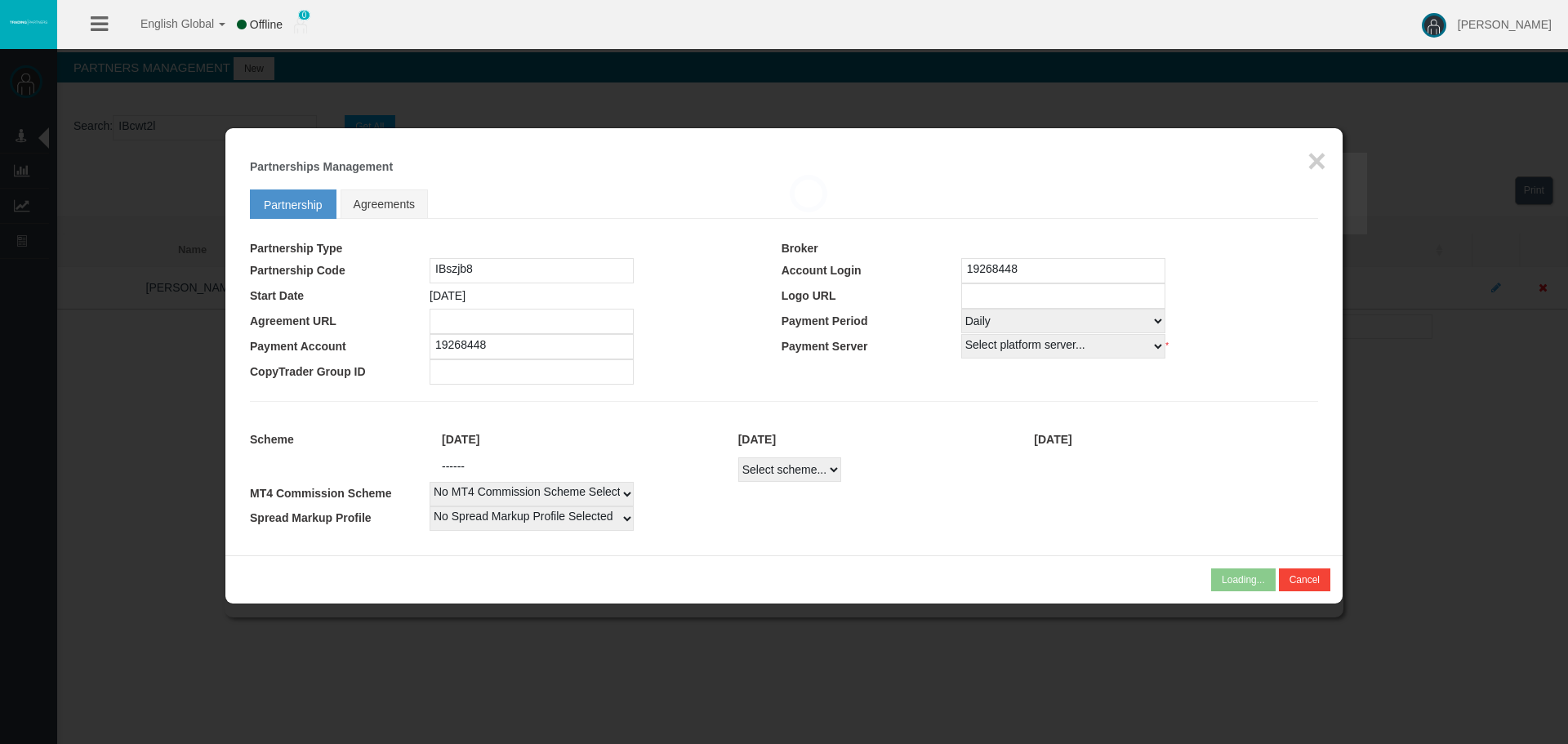
select select
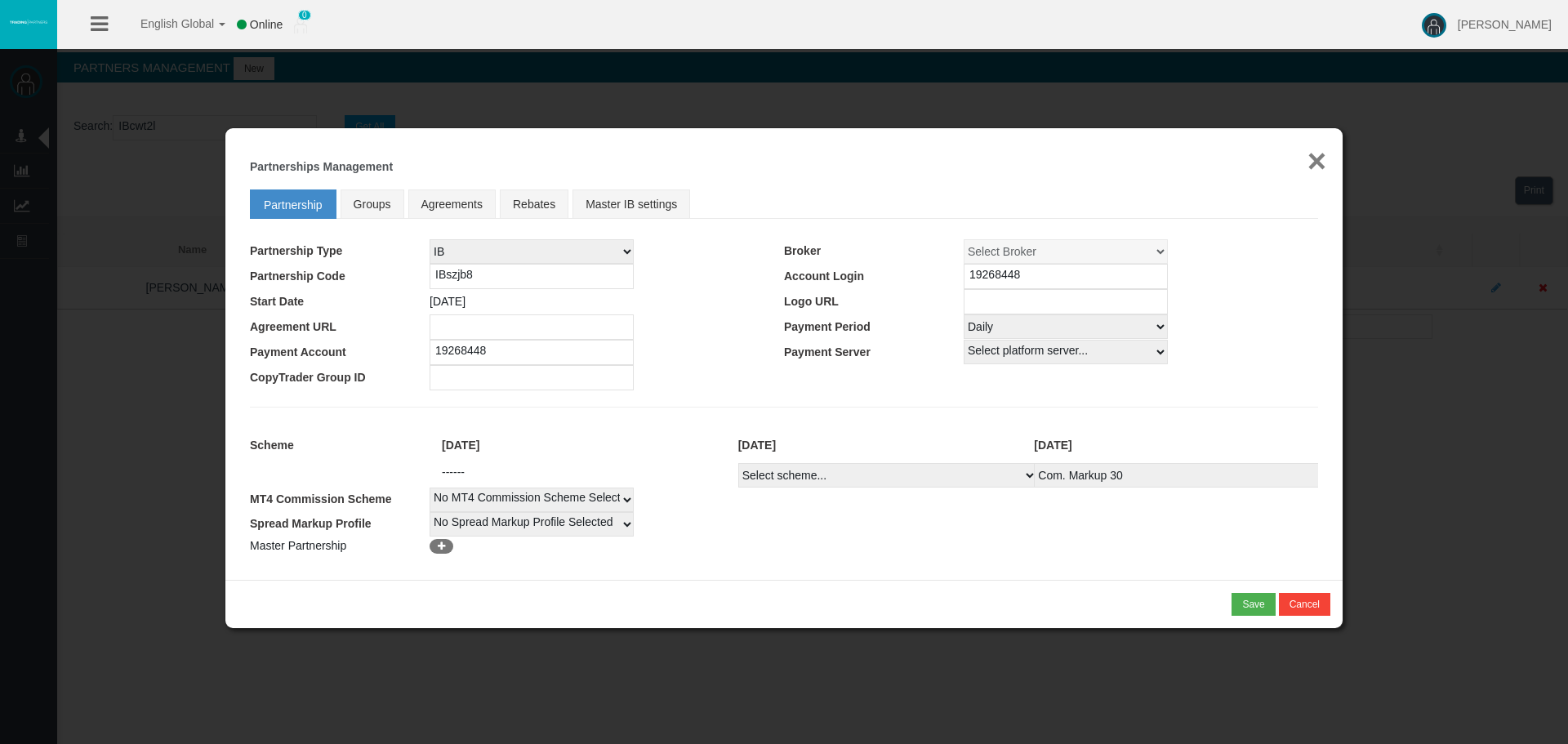
click at [1310, 152] on button "×" at bounding box center [1317, 161] width 18 height 33
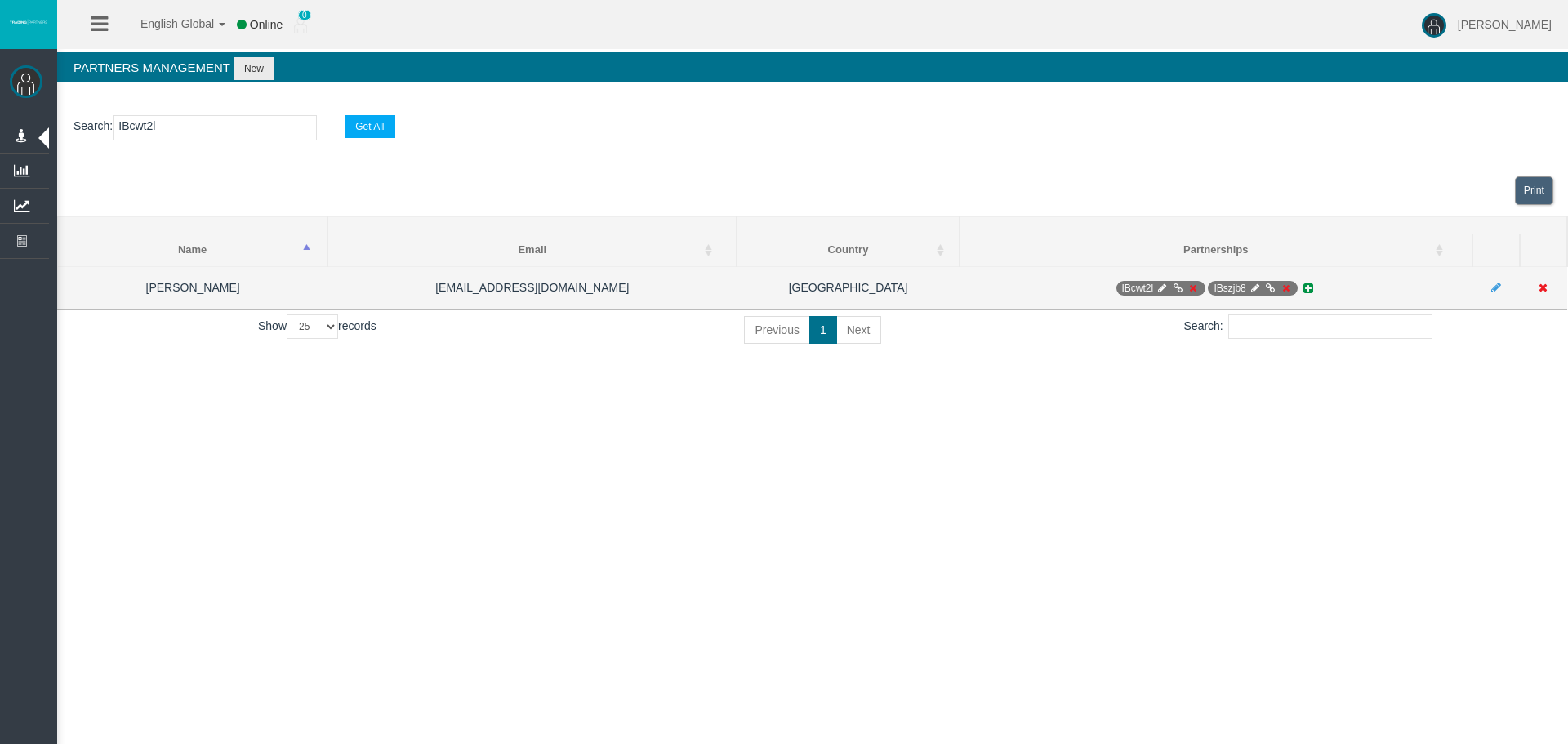
click at [1170, 284] on span "IBcwt2l" at bounding box center [1160, 288] width 89 height 15
click at [1173, 286] on icon at bounding box center [1176, 288] width 12 height 10
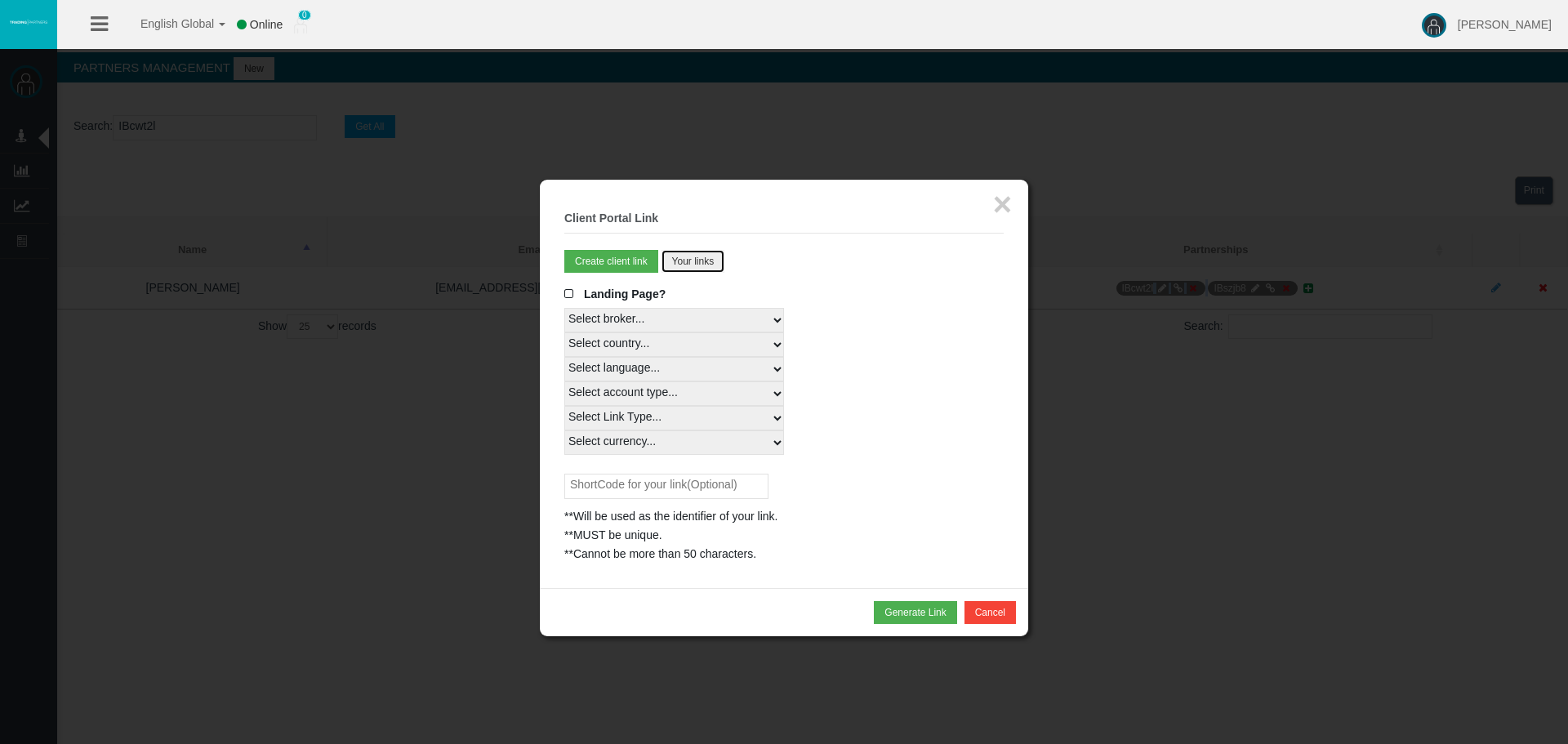
click at [718, 261] on button "Your links" at bounding box center [693, 261] width 63 height 23
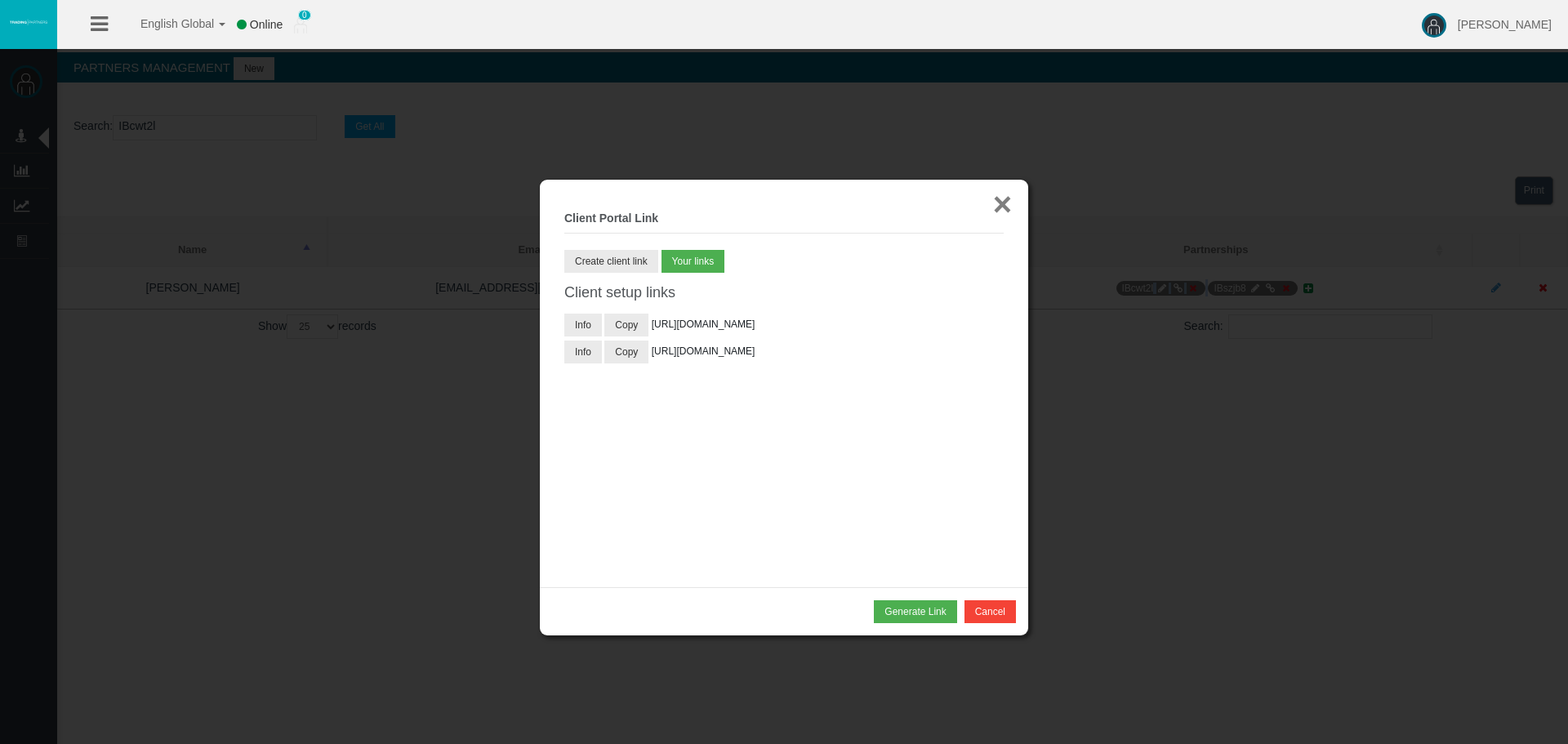
click at [998, 205] on button "×" at bounding box center [1002, 205] width 18 height 33
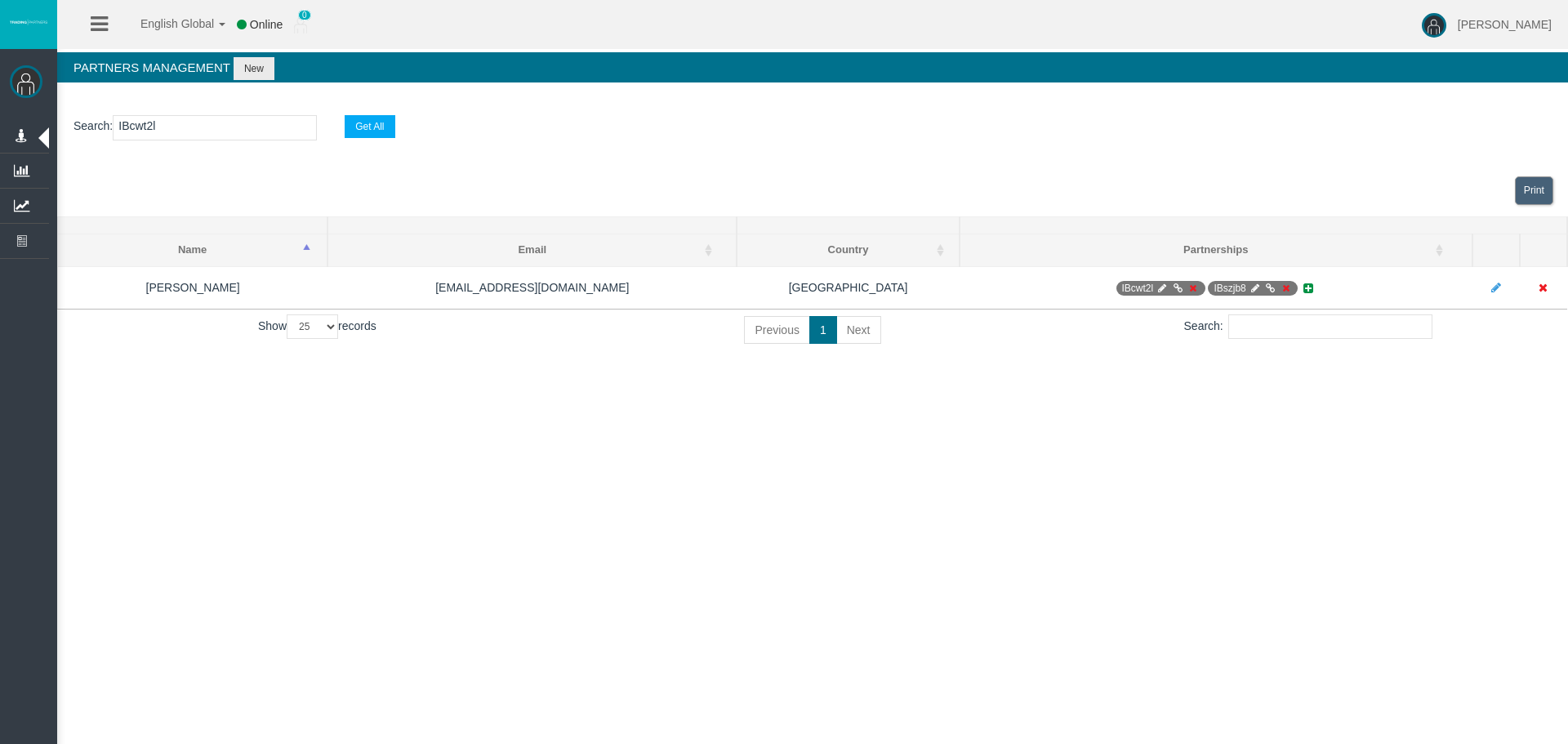
click at [1195, 384] on div "English Global 简体中文 English Global 日本語 한국어 Online 0 [PERSON_NAME] Help Log Out …" at bounding box center [784, 372] width 1568 height 744
drag, startPoint x: 1195, startPoint y: 390, endPoint x: 999, endPoint y: 181, distance: 286.5
click at [1192, 382] on div "English Global 简体中文 English Global 日本語 한국어 Online 0 [PERSON_NAME] Help Log Out …" at bounding box center [784, 372] width 1568 height 744
click at [993, 163] on section "Search : IBcwt2l Get All" at bounding box center [812, 132] width 1510 height 66
click at [1029, 379] on div "English Global 简体中文 English Global 日本語 한국어 Online 0 [PERSON_NAME] Help Log Out …" at bounding box center [784, 372] width 1568 height 744
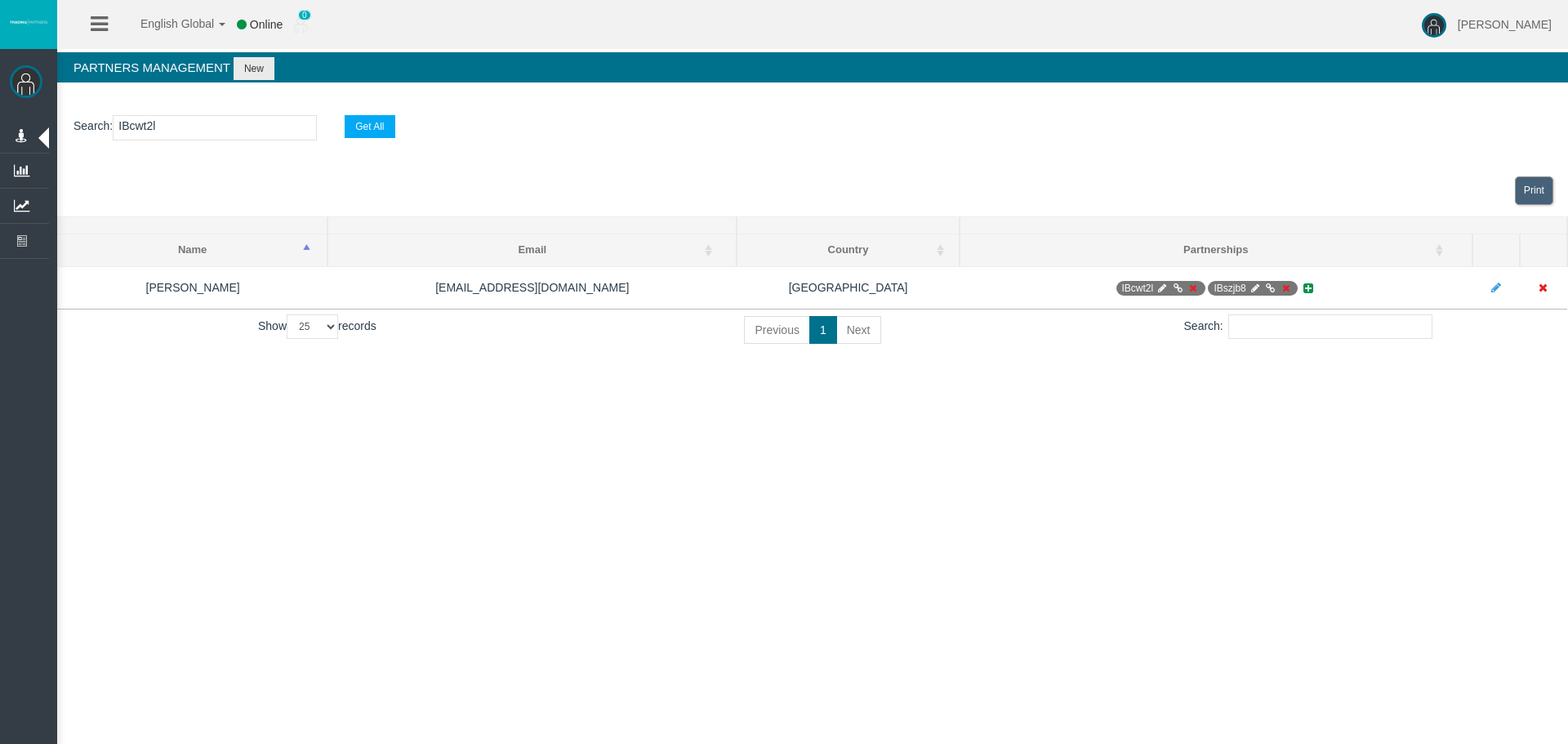
drag, startPoint x: 920, startPoint y: 183, endPoint x: 909, endPoint y: 434, distance: 251.2
click at [919, 184] on div "Print" at bounding box center [812, 191] width 1510 height 51
drag, startPoint x: 923, startPoint y: 481, endPoint x: 828, endPoint y: 226, distance: 272.1
click at [923, 474] on div "English Global 简体中文 English Global 日本語 한국어 Online 0 [PERSON_NAME] Help Log Out …" at bounding box center [784, 372] width 1568 height 744
click at [829, 195] on div "Print" at bounding box center [812, 191] width 1510 height 51
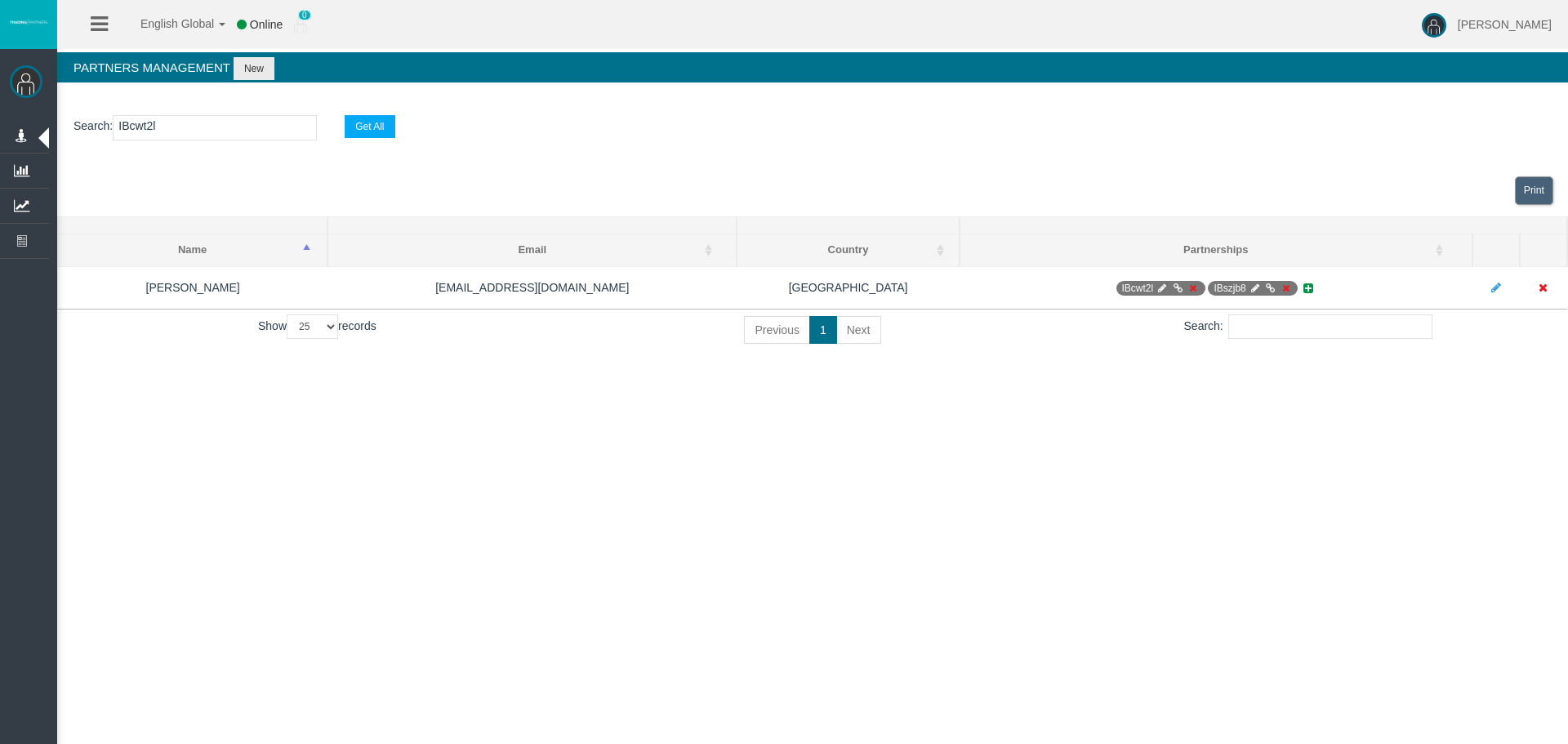
click at [913, 430] on div "English Global 简体中文 English Global 日本語 한국어 Online 0 [PERSON_NAME] Help Log Out …" at bounding box center [784, 372] width 1568 height 744
click at [974, 444] on div "English Global 简体中文 English Global 日本語 한국어 Online 0 [PERSON_NAME] Help Log Out …" at bounding box center [784, 372] width 1568 height 744
click at [1247, 159] on section "Search : IBcwt2l Get All" at bounding box center [812, 132] width 1510 height 66
click at [1205, 355] on div "Search : IBcwt2l Get All Loading... Print Name Email Country Name Email Country…" at bounding box center [812, 233] width 1510 height 269
